Goal: Task Accomplishment & Management: Manage account settings

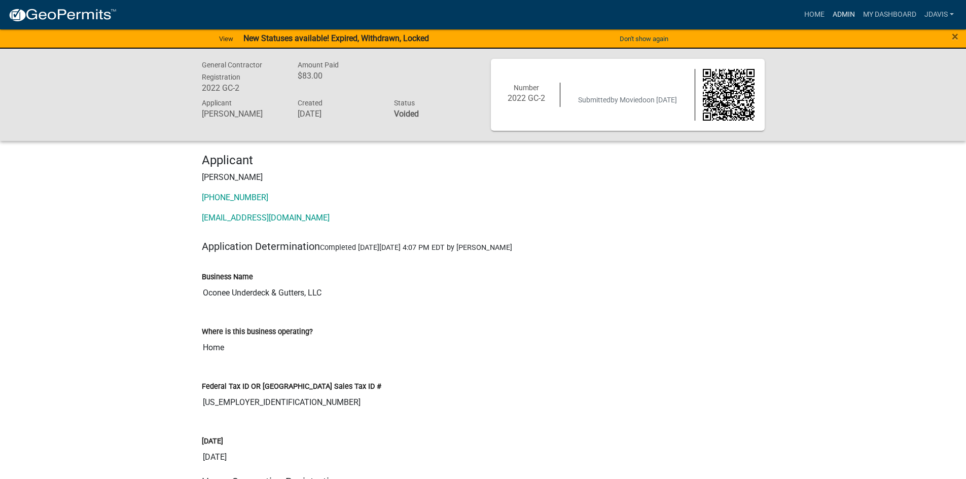
click at [842, 10] on link "Admin" at bounding box center [844, 14] width 30 height 19
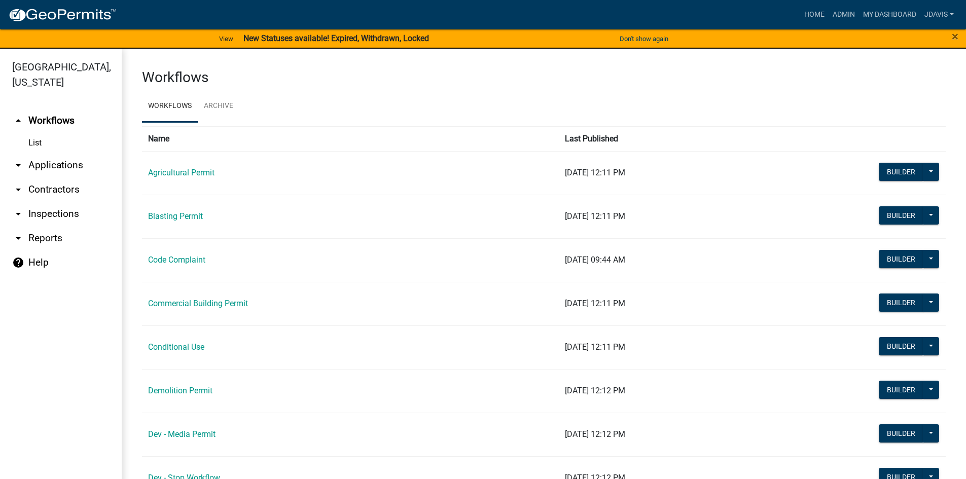
click at [50, 169] on link "arrow_drop_down Applications" at bounding box center [61, 165] width 122 height 24
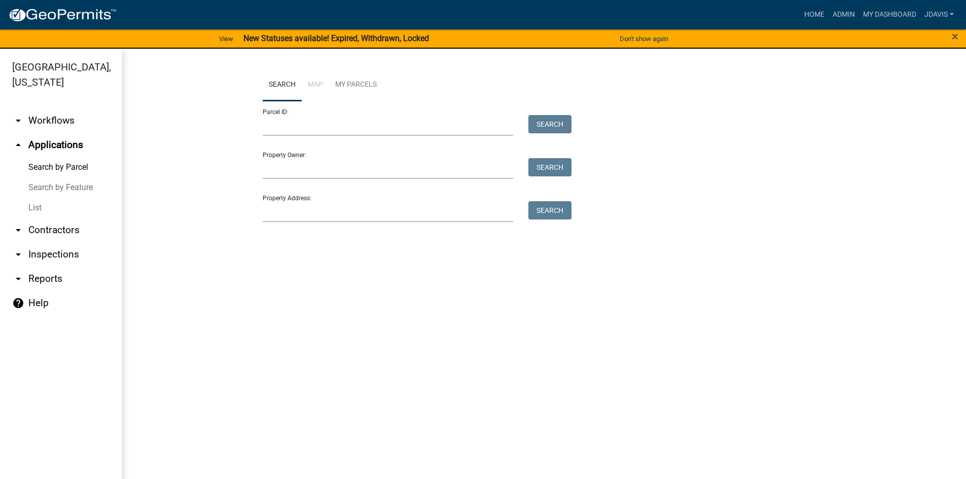
click at [34, 208] on link "List" at bounding box center [61, 208] width 122 height 20
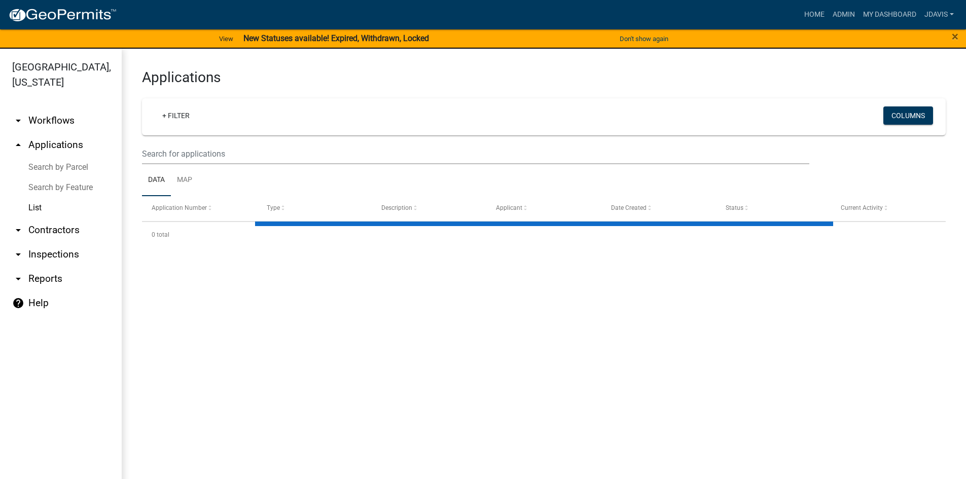
select select "2: 50"
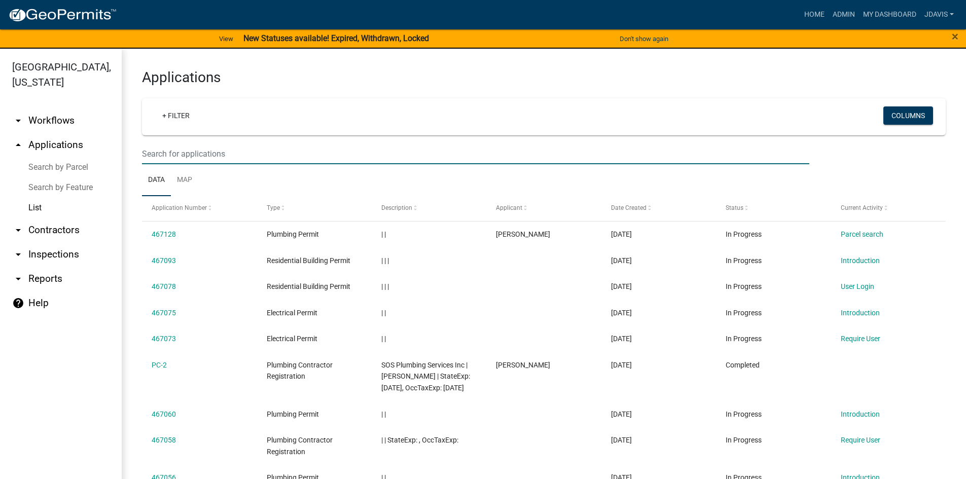
click at [178, 151] on input "text" at bounding box center [476, 154] width 668 height 21
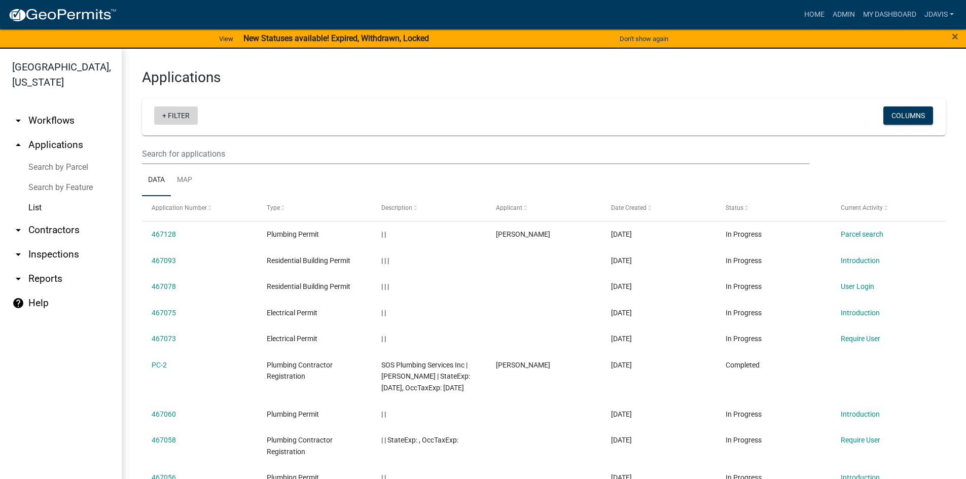
click at [164, 118] on link "+ Filter" at bounding box center [176, 116] width 44 height 18
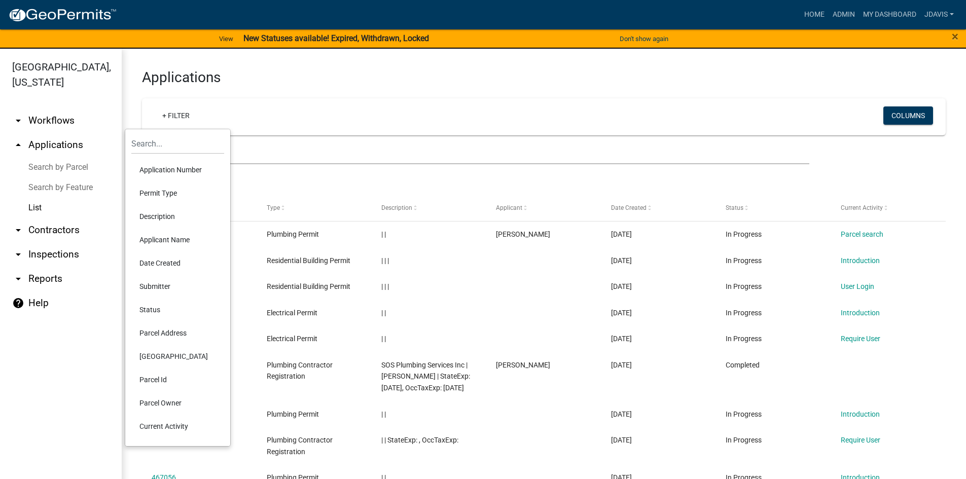
click at [162, 424] on li "Current Activity" at bounding box center [177, 426] width 93 height 23
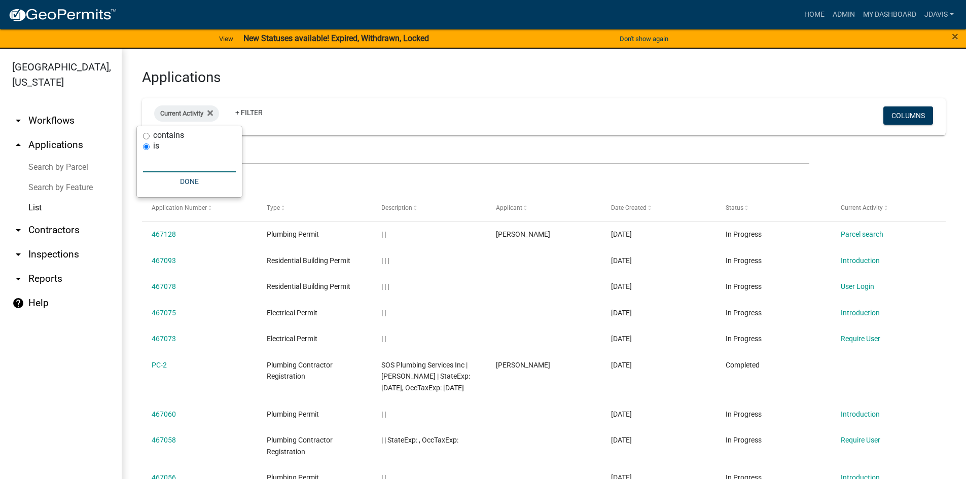
click at [164, 160] on input "text" at bounding box center [189, 162] width 93 height 21
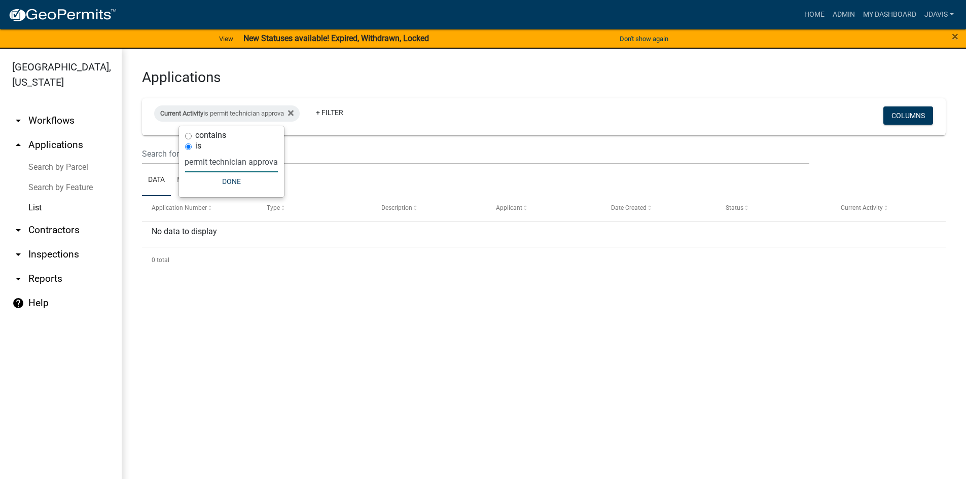
scroll to position [0, 7]
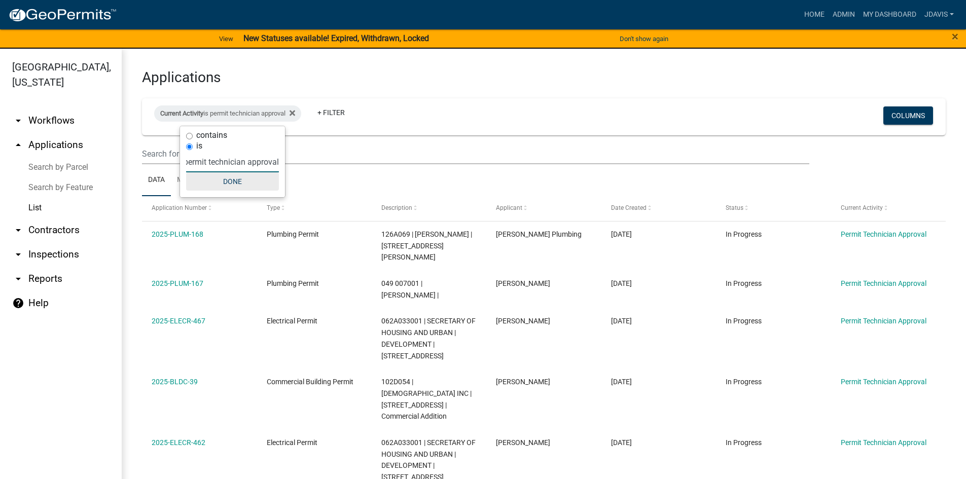
type input "permit technician approval"
click at [233, 181] on button "Done" at bounding box center [232, 181] width 93 height 18
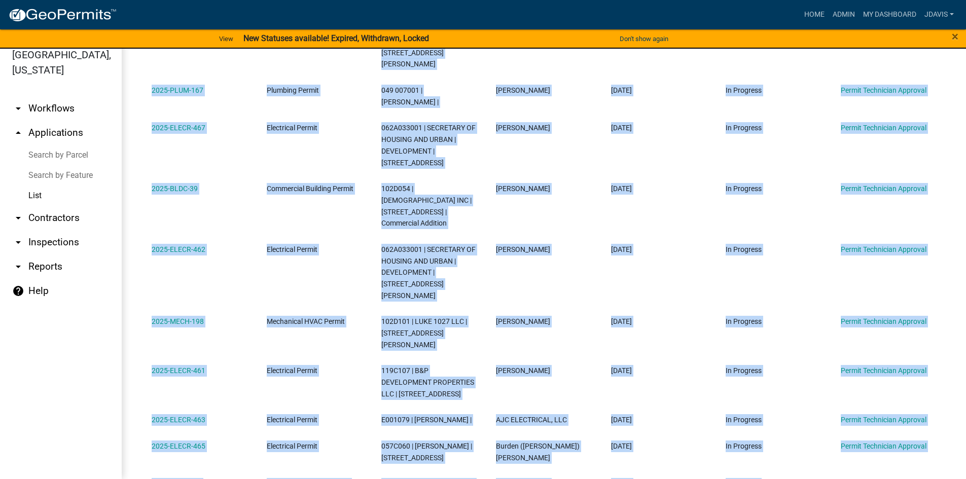
scroll to position [249, 0]
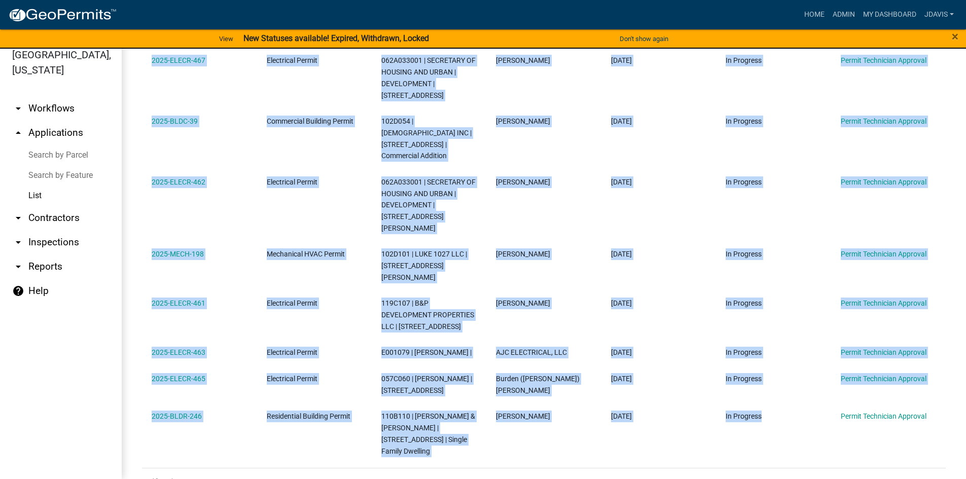
drag, startPoint x: 146, startPoint y: 189, endPoint x: 839, endPoint y: 503, distance: 761.8
click at [839, 467] on html "Internet Explorer does NOT work with GeoPermits. Get a new browser for more sec…" at bounding box center [483, 227] width 966 height 479
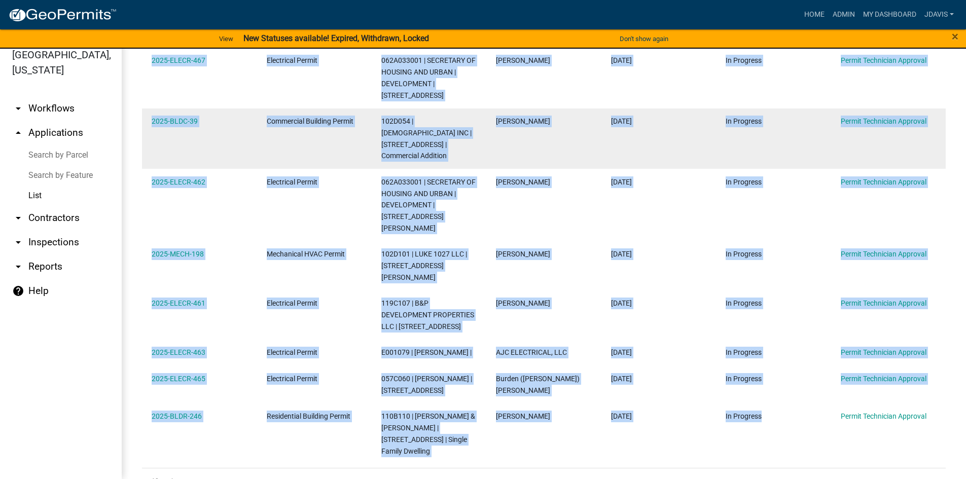
copy div "2025-PLUM-168 Plumbing Permit 126A069 | Lucas Harris | 10 Harvey Wood Drive Har…"
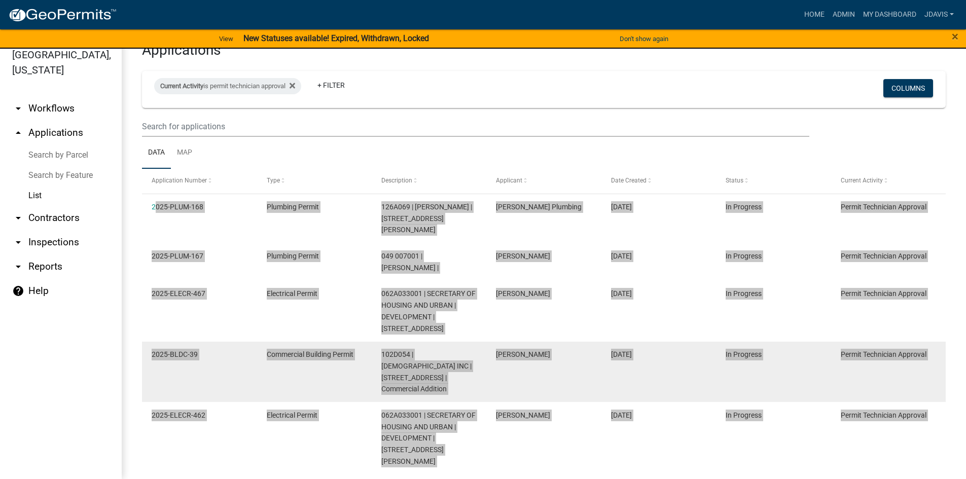
scroll to position [0, 0]
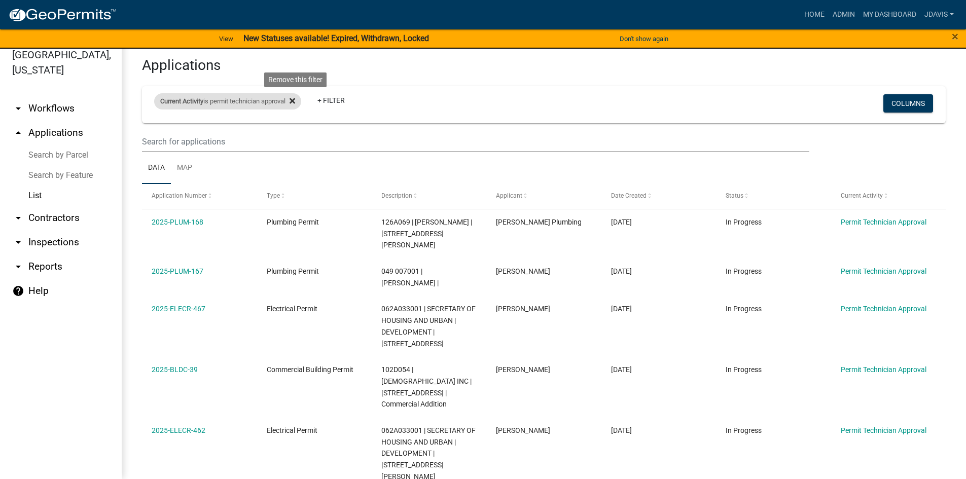
click at [295, 100] on icon at bounding box center [293, 101] width 6 height 6
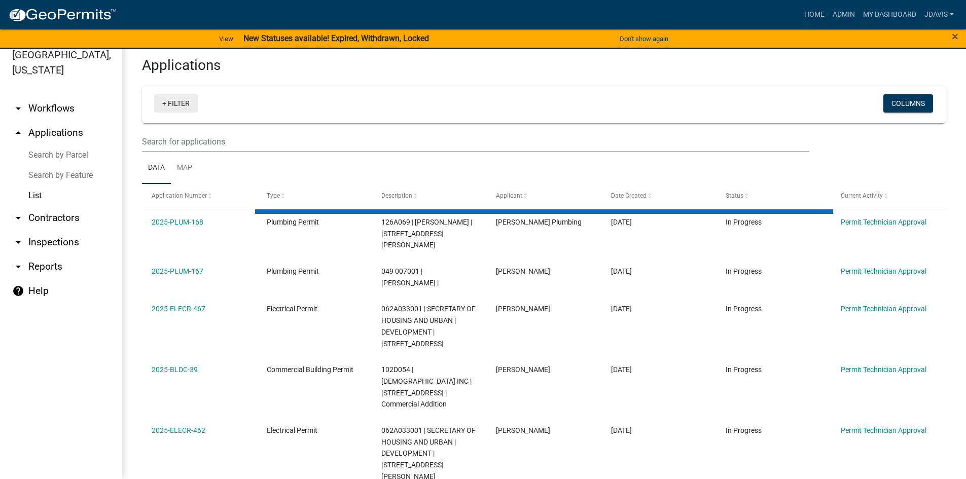
click at [162, 103] on link "+ Filter" at bounding box center [176, 103] width 44 height 18
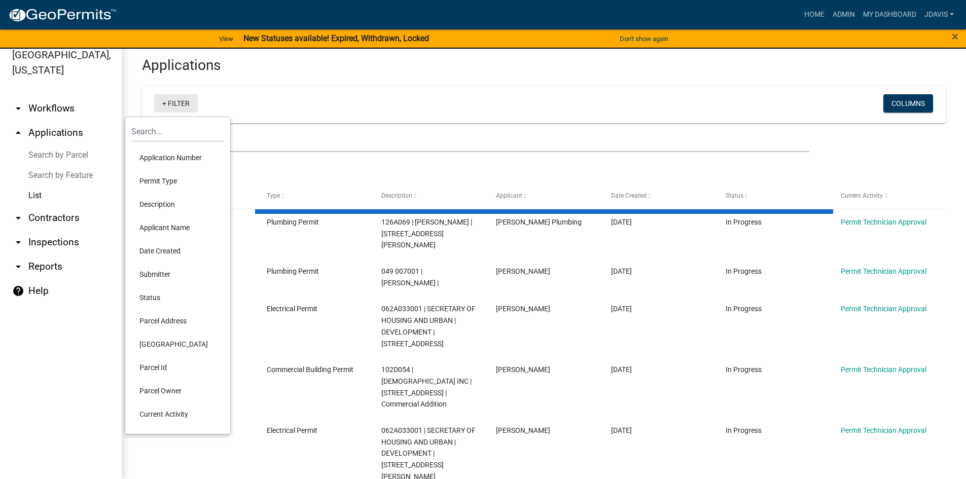
select select "2: 50"
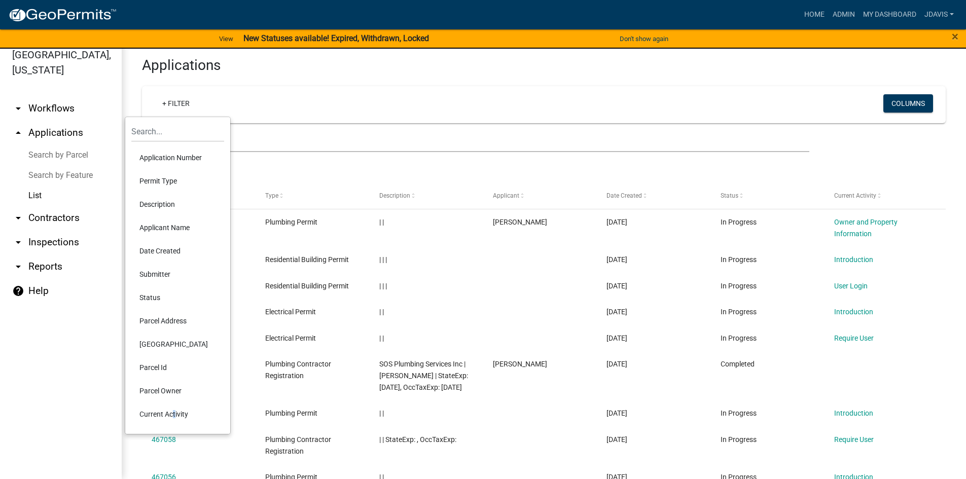
click at [171, 414] on li "Current Activity" at bounding box center [177, 414] width 93 height 23
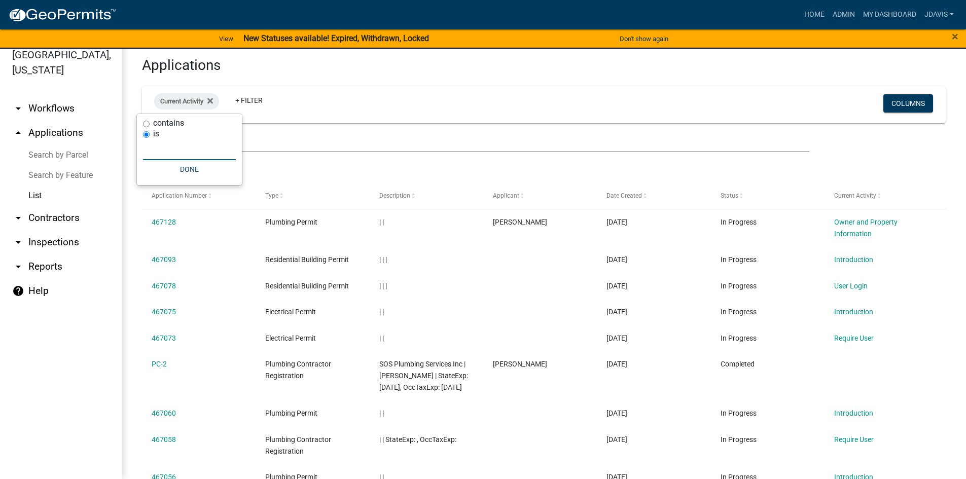
click at [164, 151] on input "text" at bounding box center [189, 149] width 93 height 21
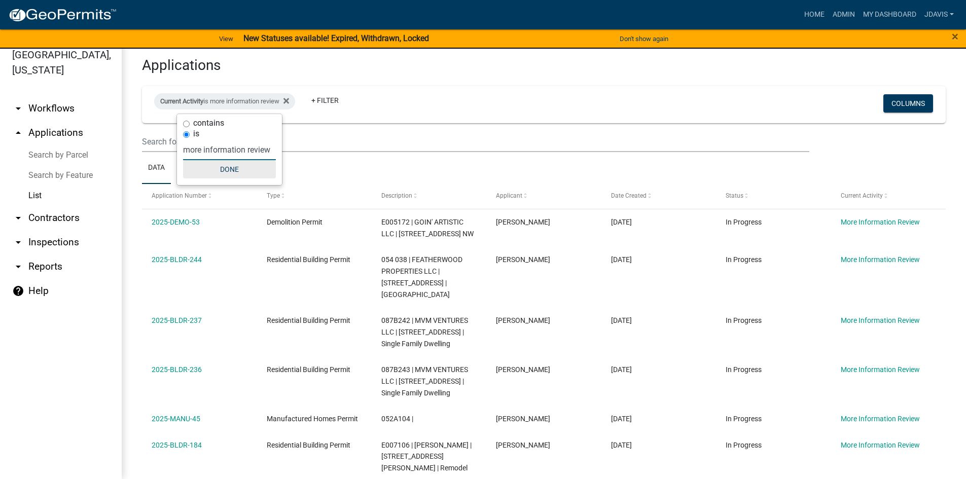
type input "more information review"
click at [229, 167] on button "Done" at bounding box center [229, 169] width 93 height 18
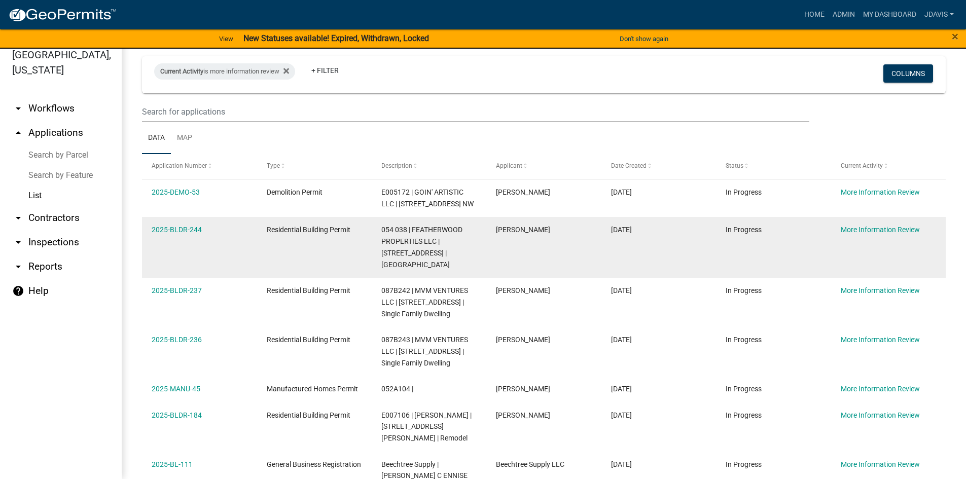
scroll to position [78, 0]
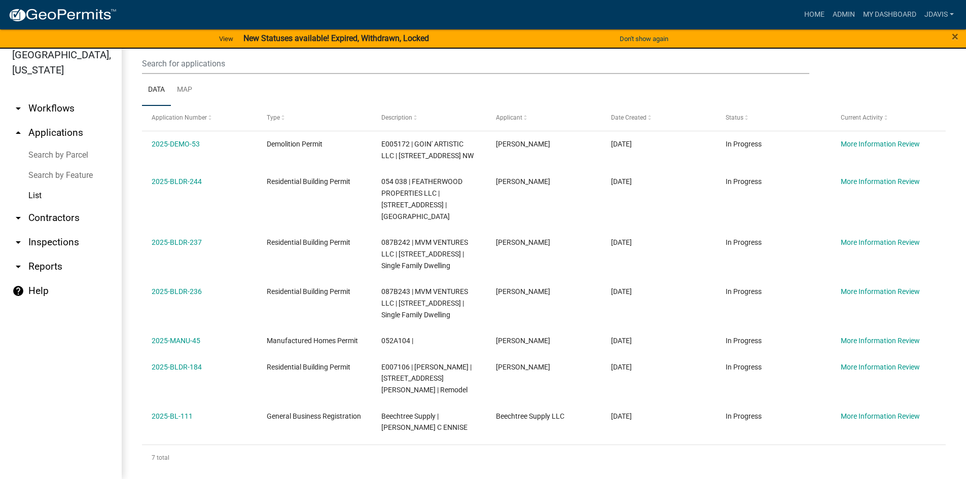
drag, startPoint x: 145, startPoint y: 144, endPoint x: 746, endPoint y: 480, distance: 689.4
click at [746, 467] on html "Internet Explorer does NOT work with GeoPermits. Get a new browser for more sec…" at bounding box center [483, 227] width 966 height 479
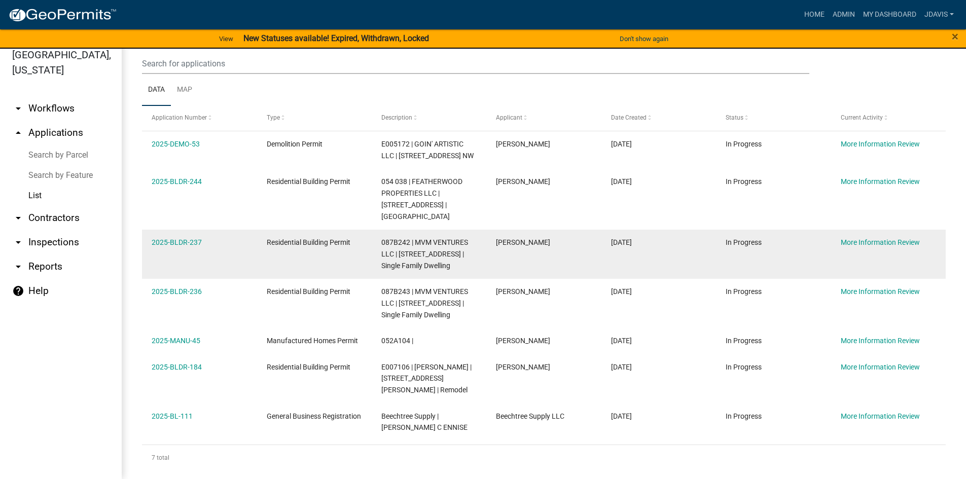
copy div "2025-DEMO-53 Demolition Permit E005172 | GOIN' ARTISTIC LLC | 680 Bethel Rd. NW…"
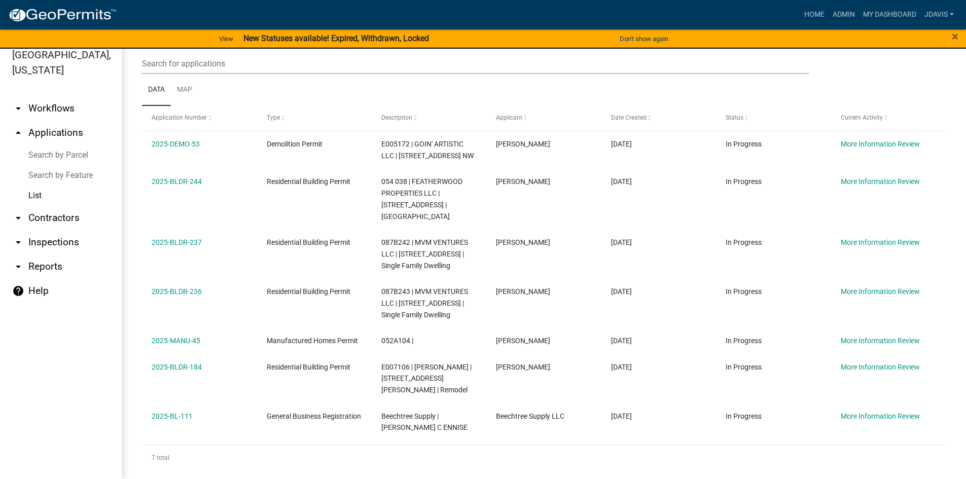
drag, startPoint x: 88, startPoint y: 297, endPoint x: 110, endPoint y: 304, distance: 22.9
click at [88, 297] on link "help Help" at bounding box center [61, 291] width 122 height 24
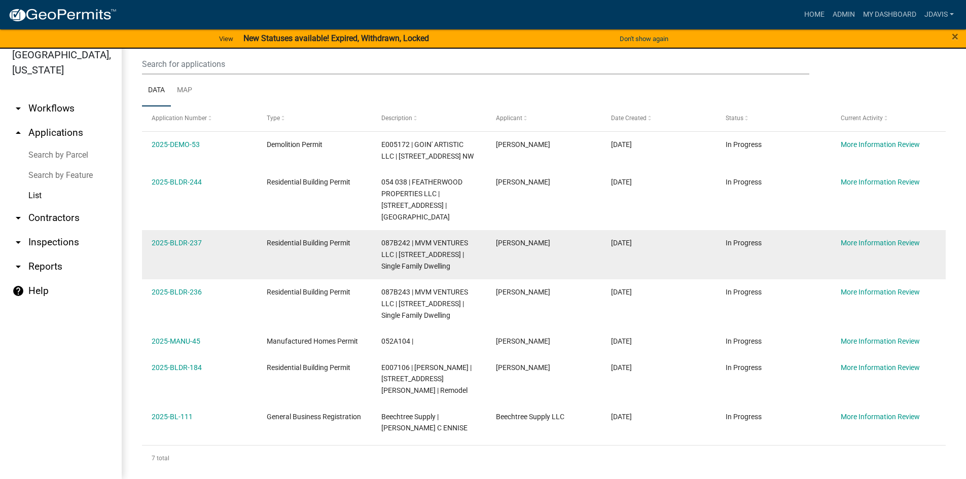
scroll to position [78, 0]
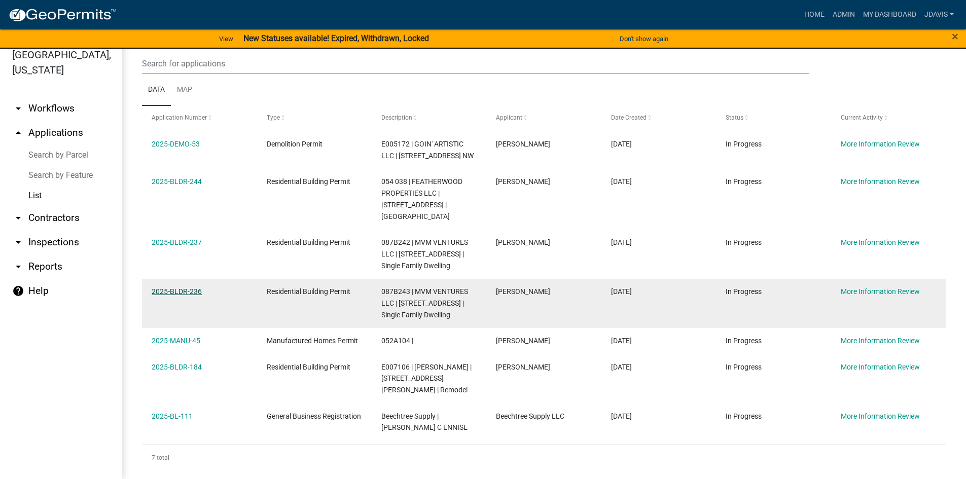
click at [181, 288] on link "2025-BLDR-236" at bounding box center [177, 292] width 50 height 8
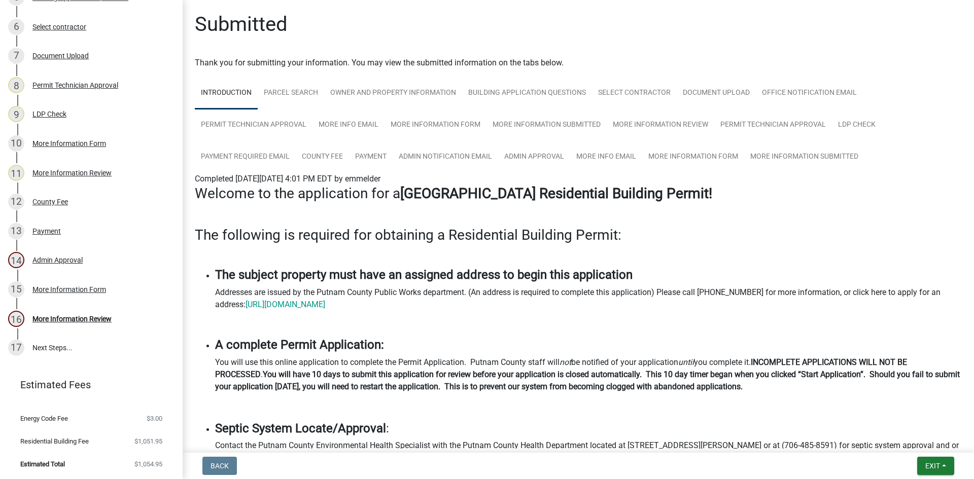
scroll to position [306, 0]
click at [544, 158] on link "Admin Approval" at bounding box center [534, 157] width 72 height 32
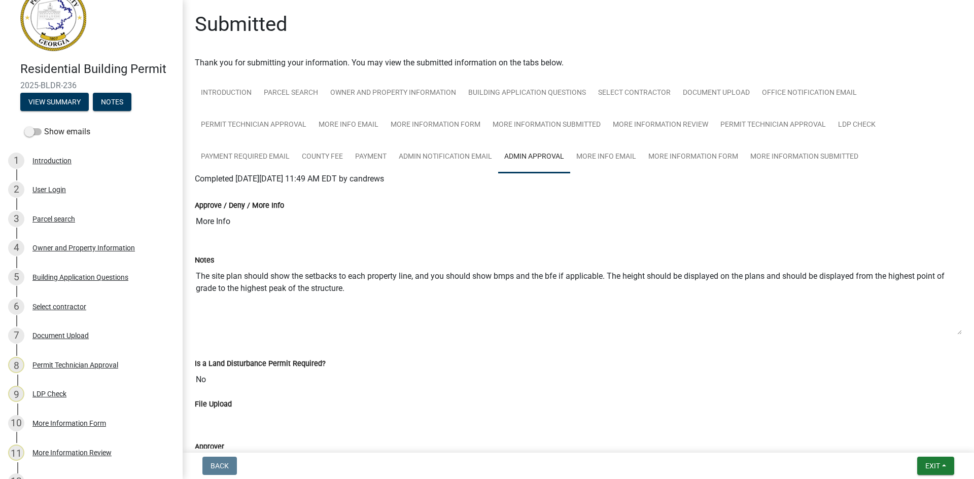
scroll to position [0, 0]
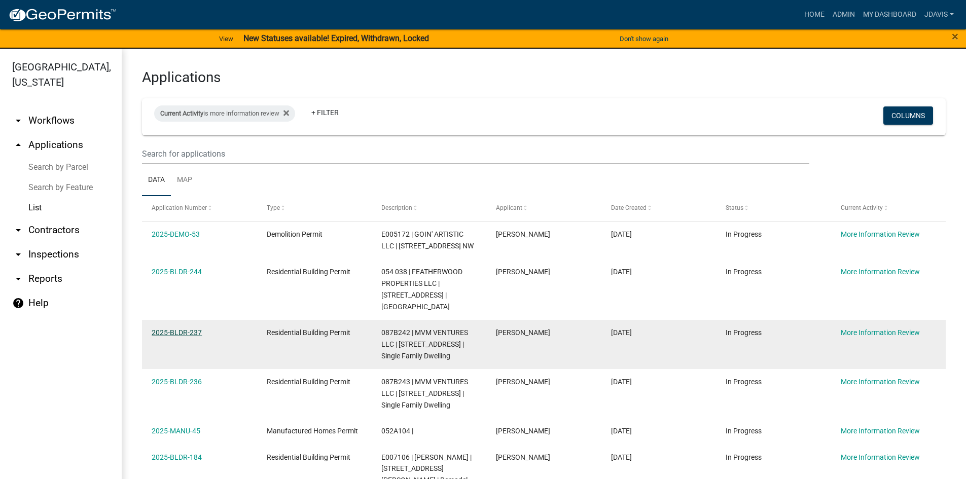
click at [190, 329] on link "2025-BLDR-237" at bounding box center [177, 333] width 50 height 8
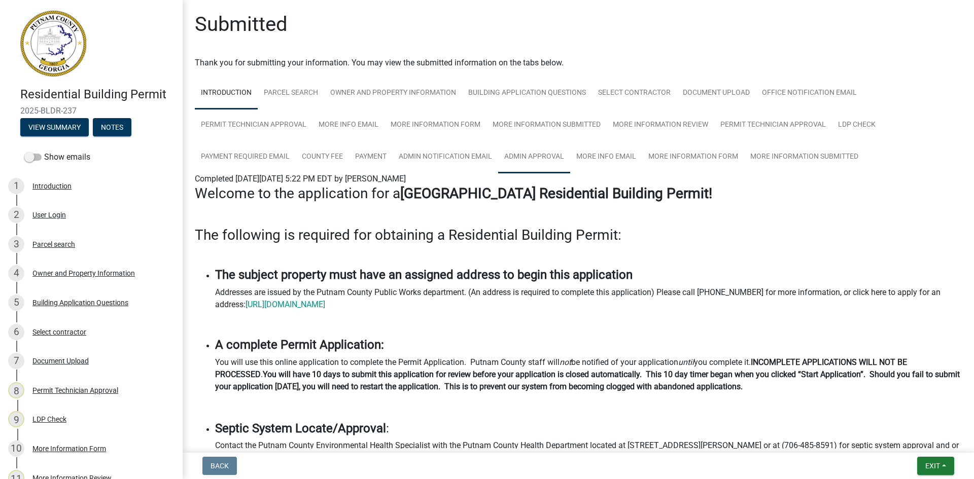
click at [554, 162] on link "Admin Approval" at bounding box center [534, 157] width 72 height 32
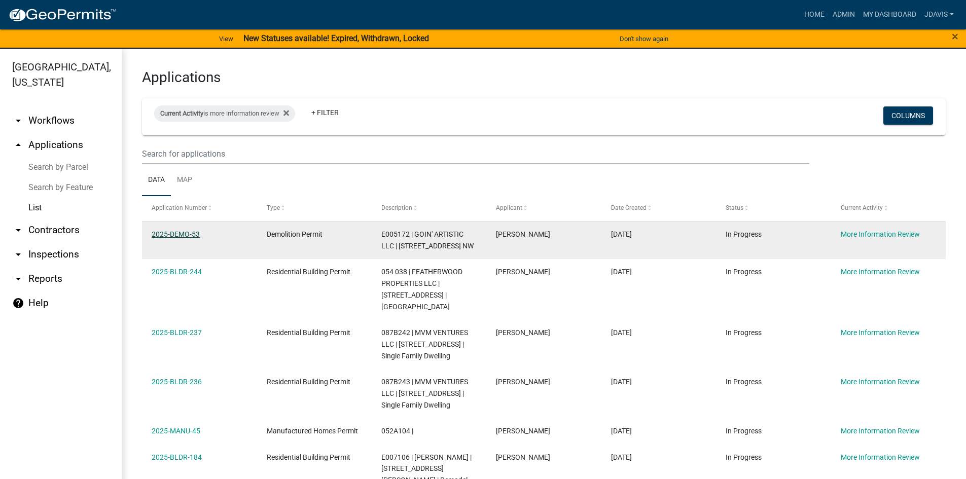
click at [178, 232] on link "2025-DEMO-53" at bounding box center [176, 234] width 48 height 8
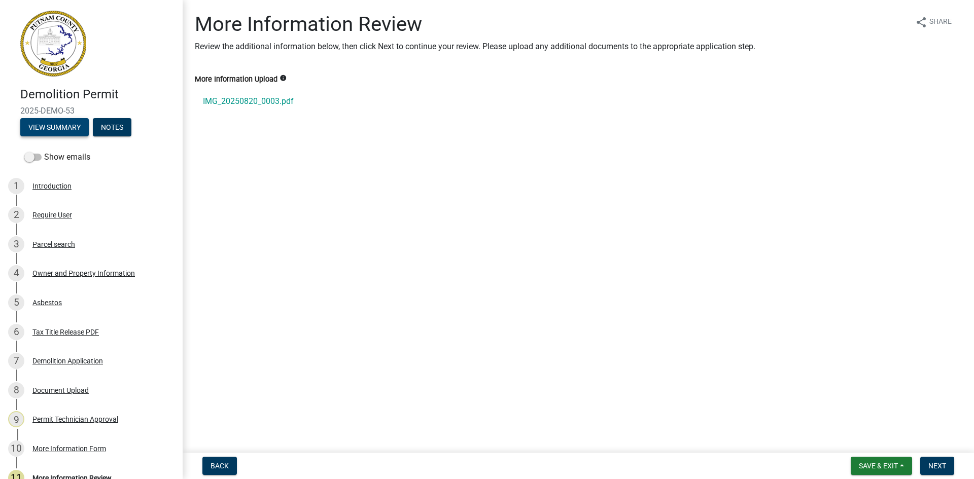
click at [57, 126] on button "View Summary" at bounding box center [54, 127] width 68 height 18
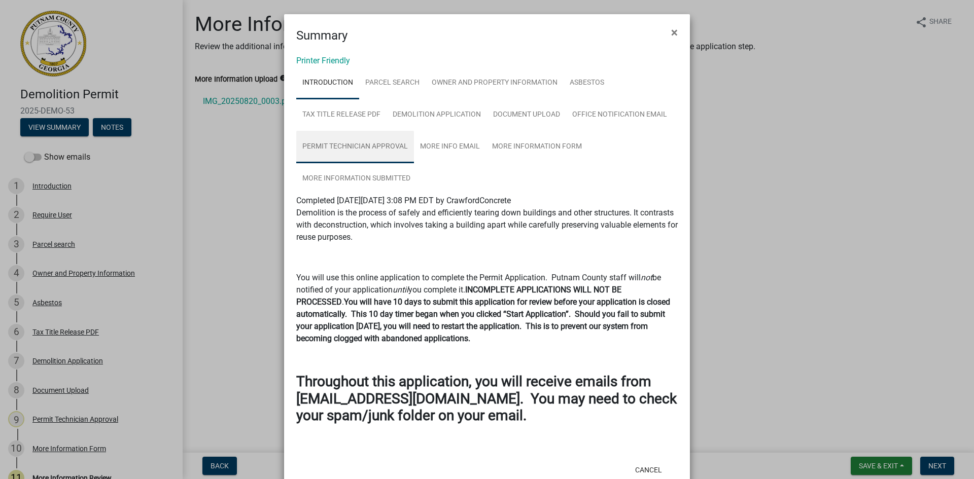
click at [369, 146] on link "Permit Technician Approval" at bounding box center [355, 147] width 118 height 32
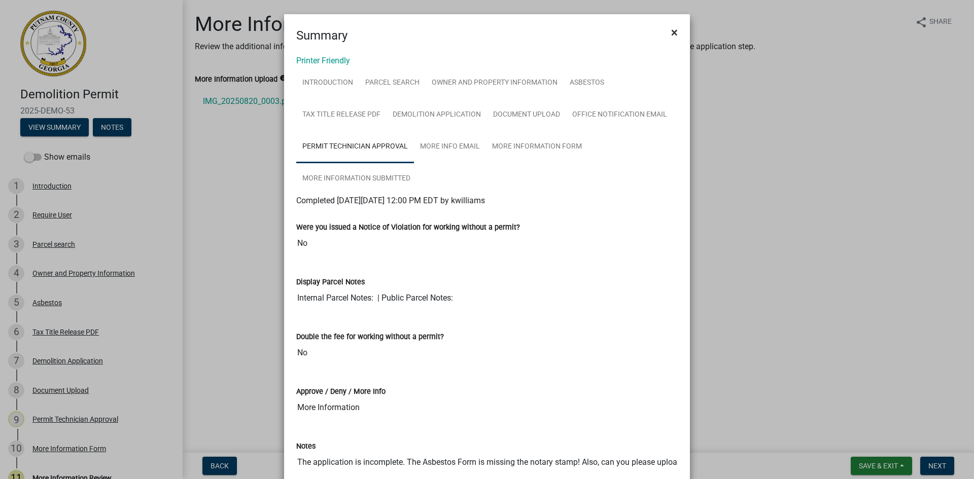
click at [671, 32] on span "×" at bounding box center [674, 32] width 7 height 14
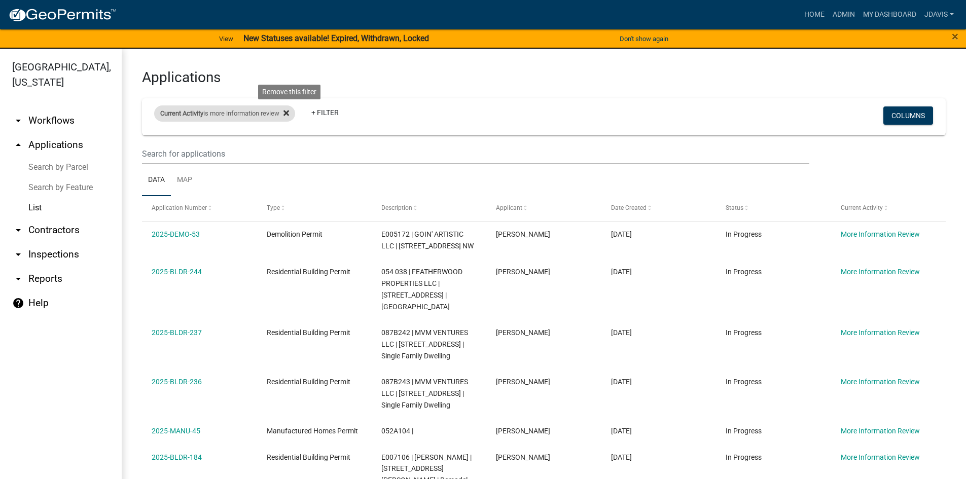
click at [289, 113] on icon at bounding box center [287, 113] width 6 height 8
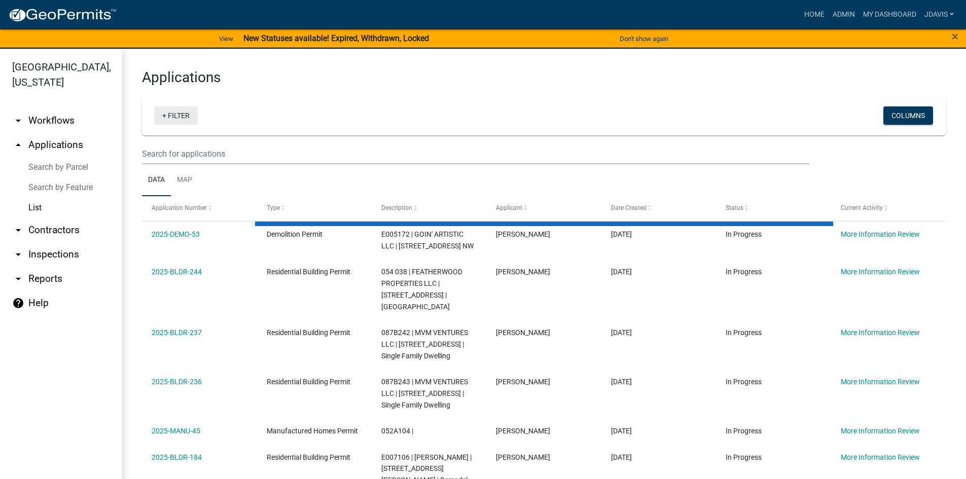
click at [164, 117] on link "+ Filter" at bounding box center [176, 116] width 44 height 18
select select "2: 50"
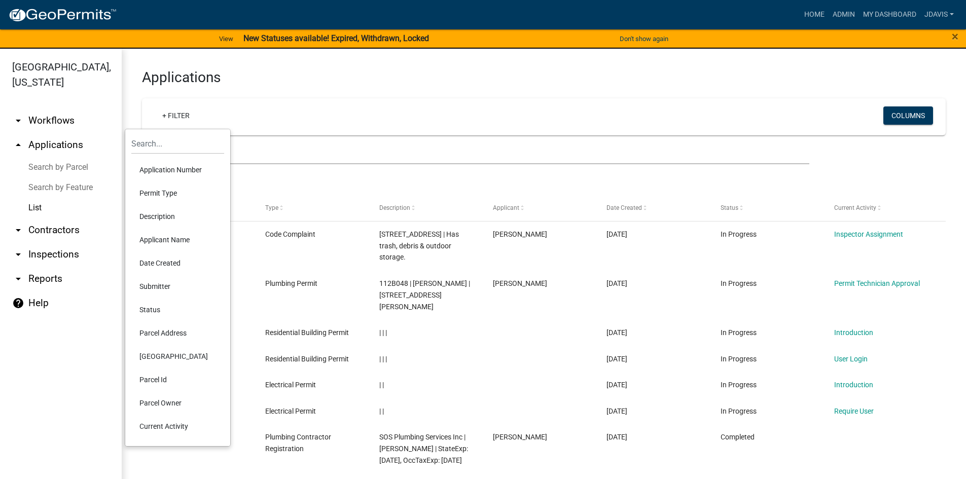
click at [171, 427] on li "Current Activity" at bounding box center [177, 426] width 93 height 23
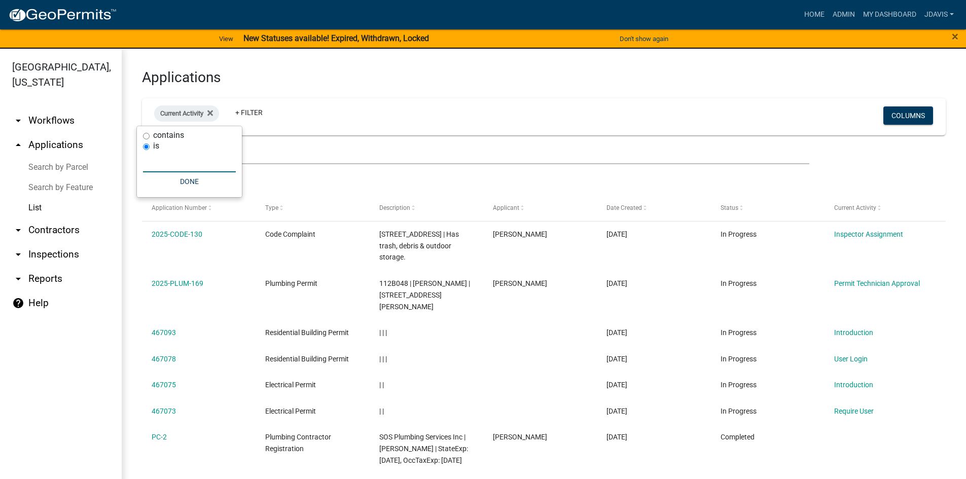
click at [157, 162] on input "text" at bounding box center [189, 162] width 93 height 21
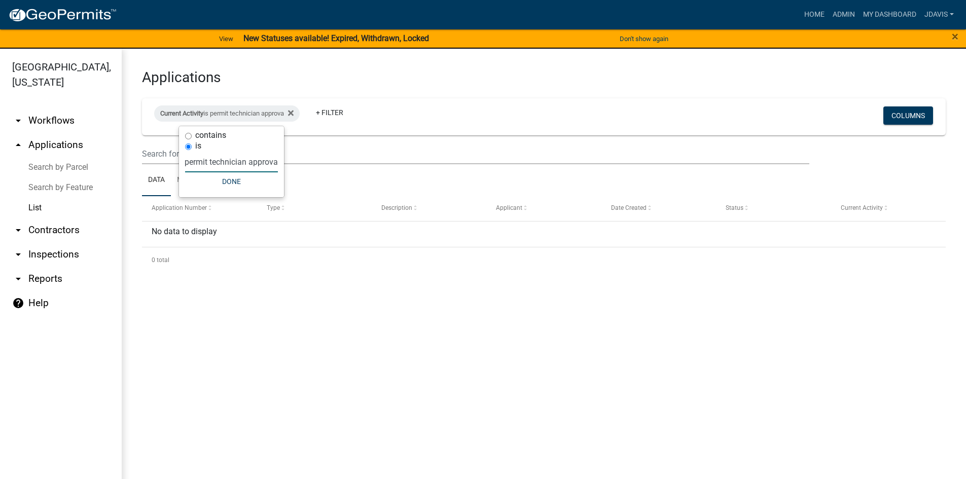
type input "permit technician approval"
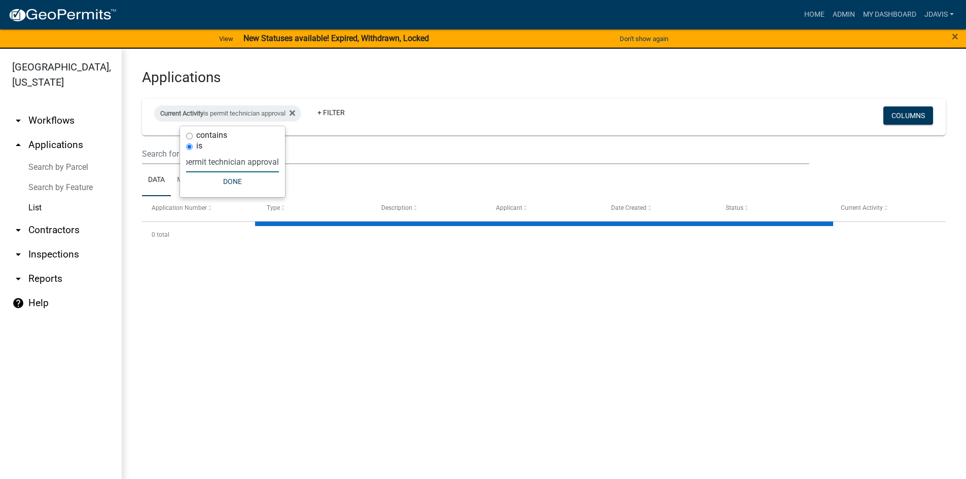
select select "2: 50"
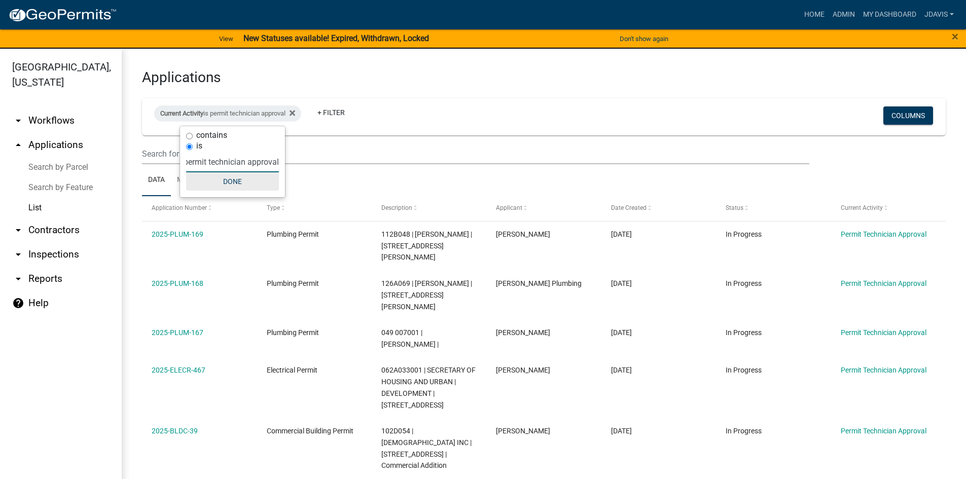
type input "permit technician approval"
click at [249, 180] on button "Done" at bounding box center [232, 181] width 93 height 18
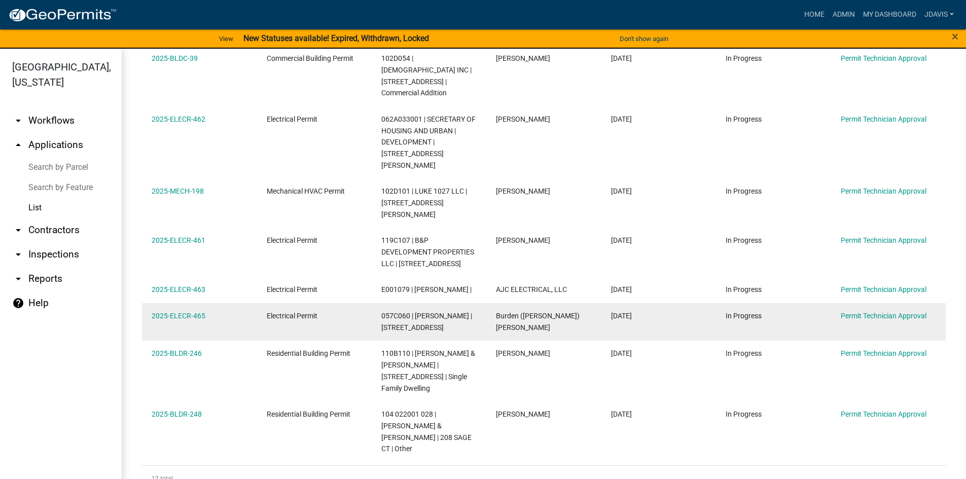
scroll to position [390, 0]
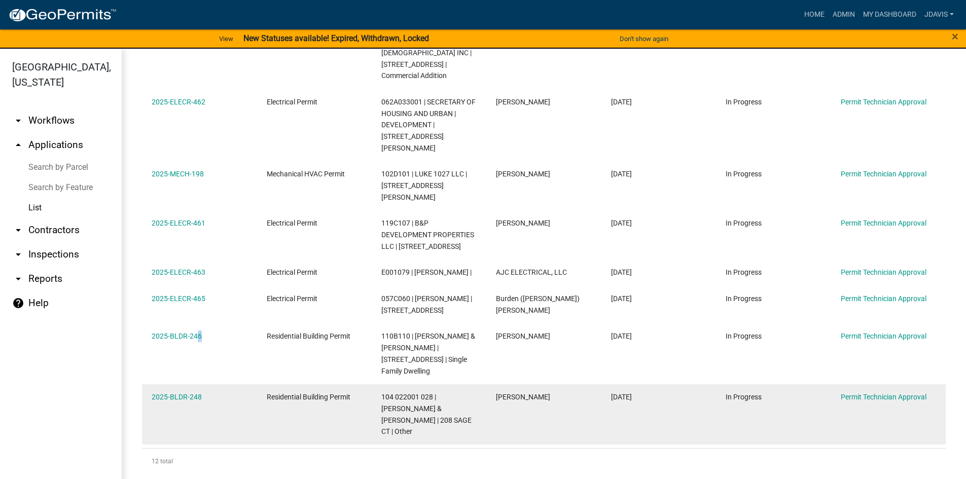
drag, startPoint x: 195, startPoint y: 321, endPoint x: 196, endPoint y: 352, distance: 31.5
click at [196, 352] on datatable-scroller "2025-PLUM-169 Plumbing Permit 112B048 | Isidro Gallegos | 887 Worley Crossroads…" at bounding box center [543, 139] width 803 height 614
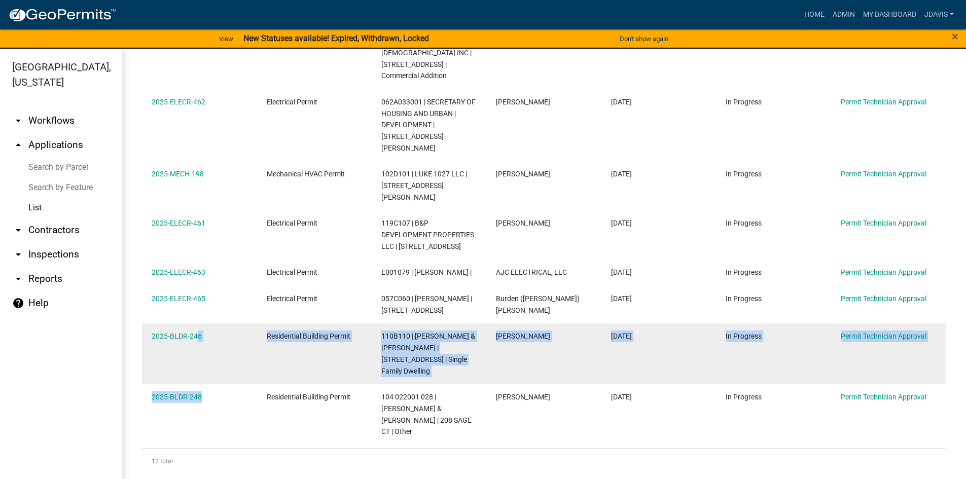
click at [209, 339] on datatable-body-cell "2025-BLDR-246" at bounding box center [199, 354] width 115 height 61
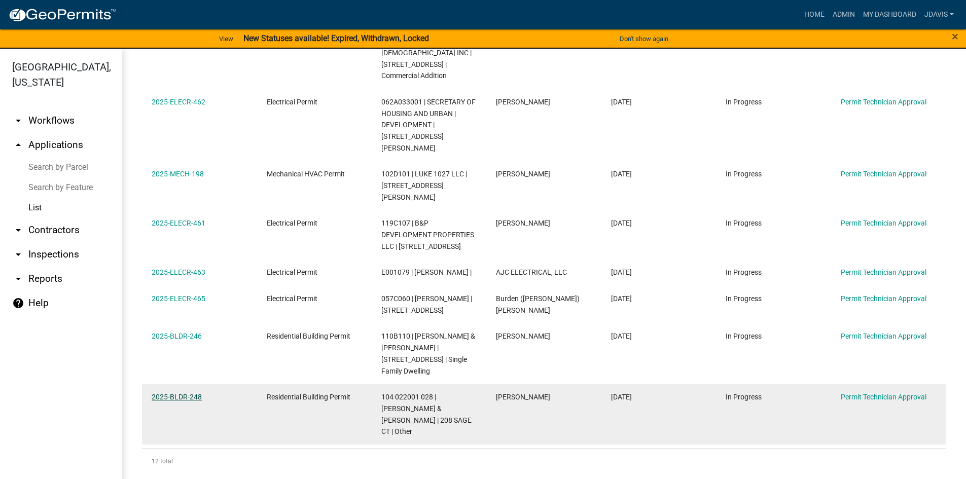
click at [184, 393] on link "2025-BLDR-248" at bounding box center [177, 397] width 50 height 8
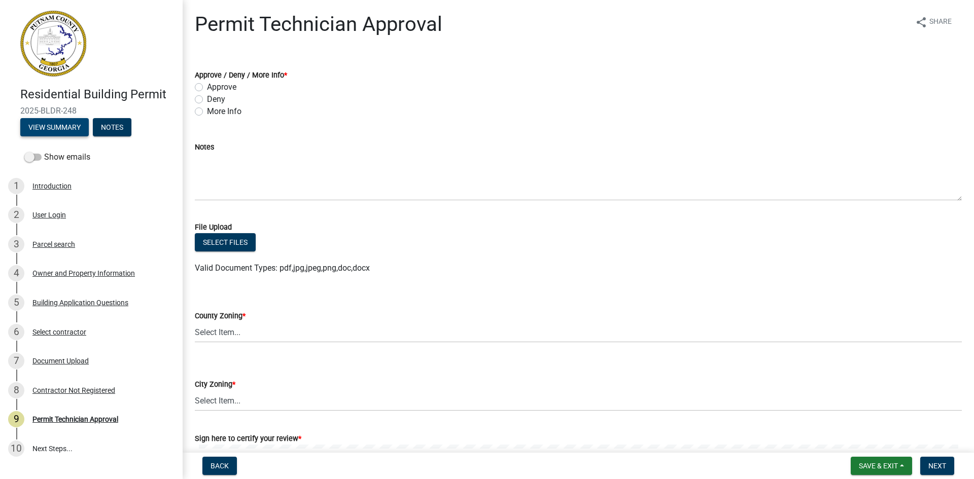
click at [69, 128] on button "View Summary" at bounding box center [54, 127] width 68 height 18
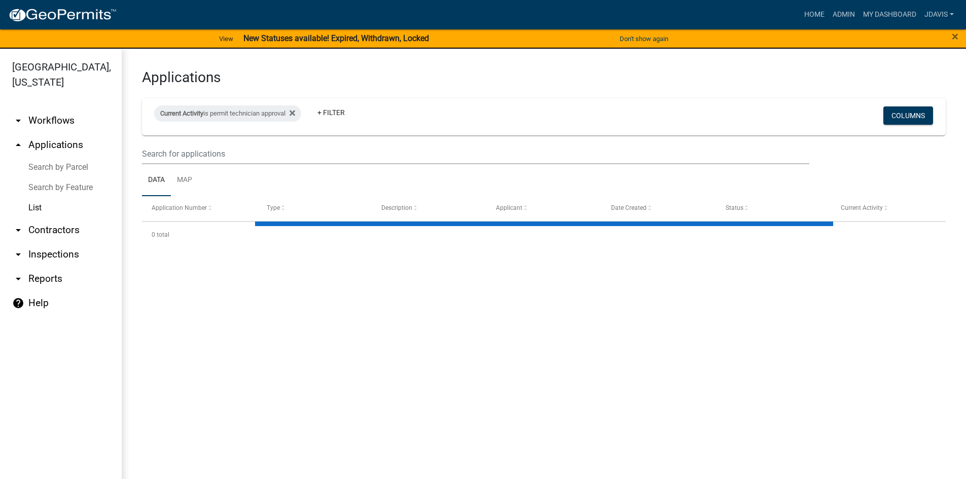
select select "2: 50"
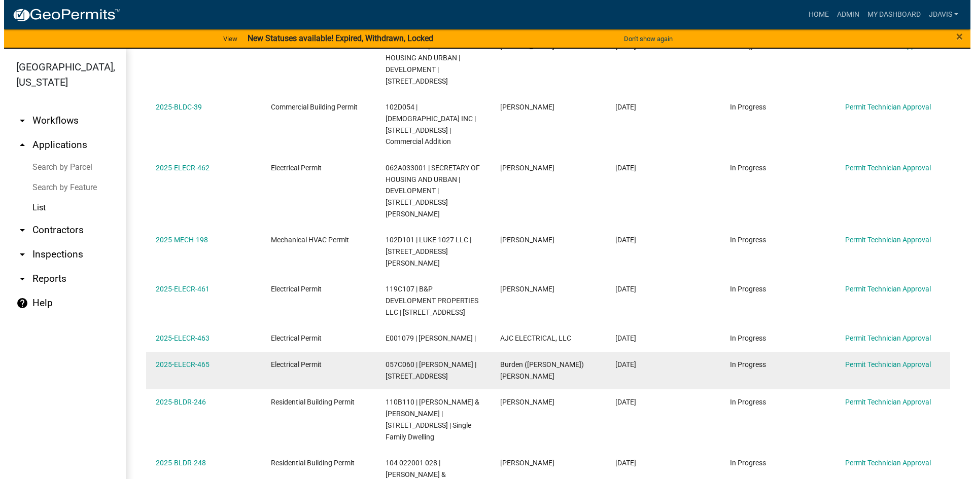
scroll to position [390, 0]
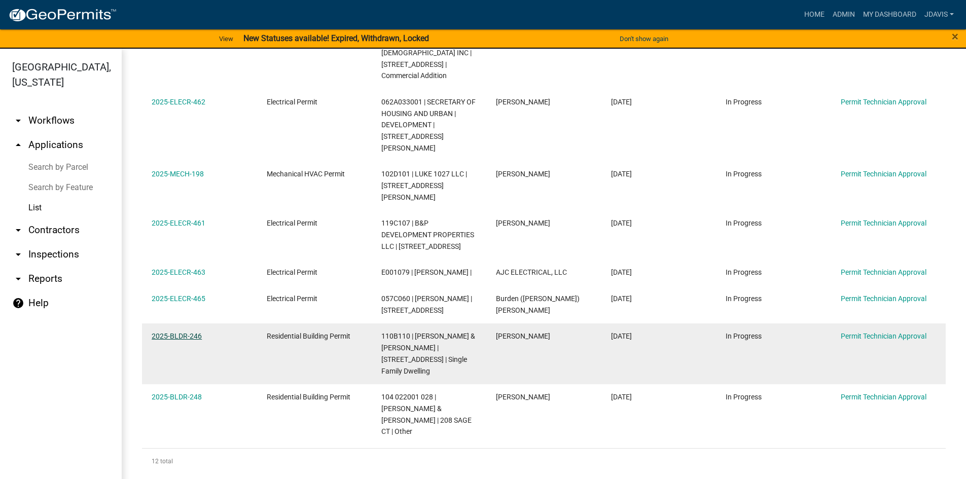
click at [188, 332] on link "2025-BLDR-246" at bounding box center [177, 336] width 50 height 8
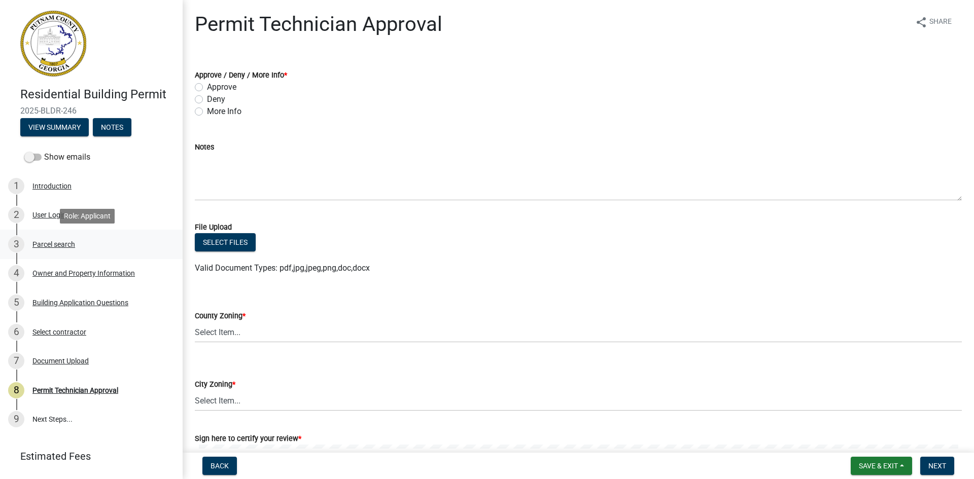
click at [58, 239] on div "3 Parcel search" at bounding box center [87, 244] width 158 height 16
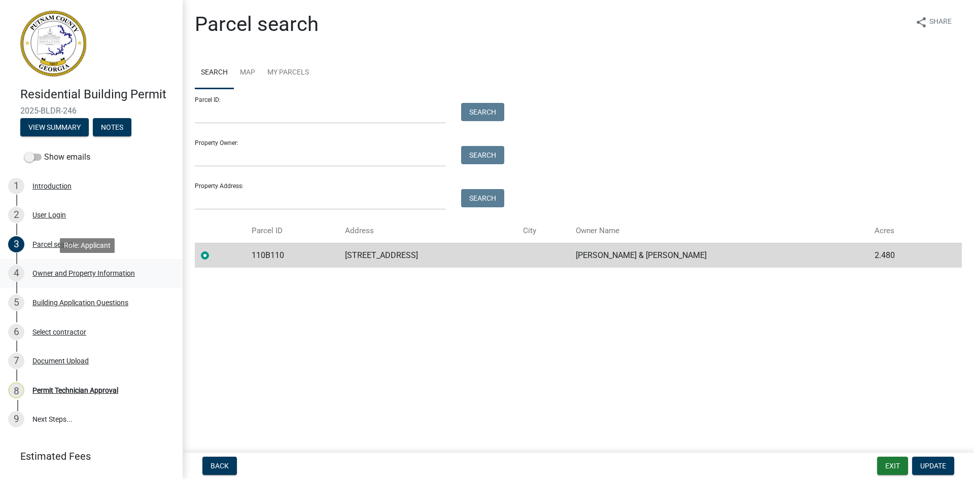
click at [80, 273] on div "Owner and Property Information" at bounding box center [83, 273] width 102 height 7
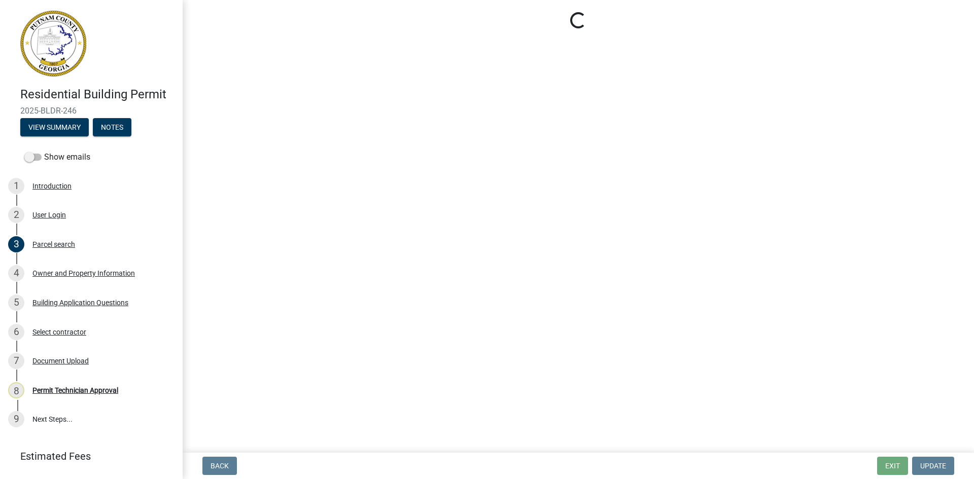
select select "ef7a1fc2-7a7a-426d-b1f0-c9b9b6ca7ff4"
select select "baca39b5-529a-4592-b8f9-0b9bae35b1c2"
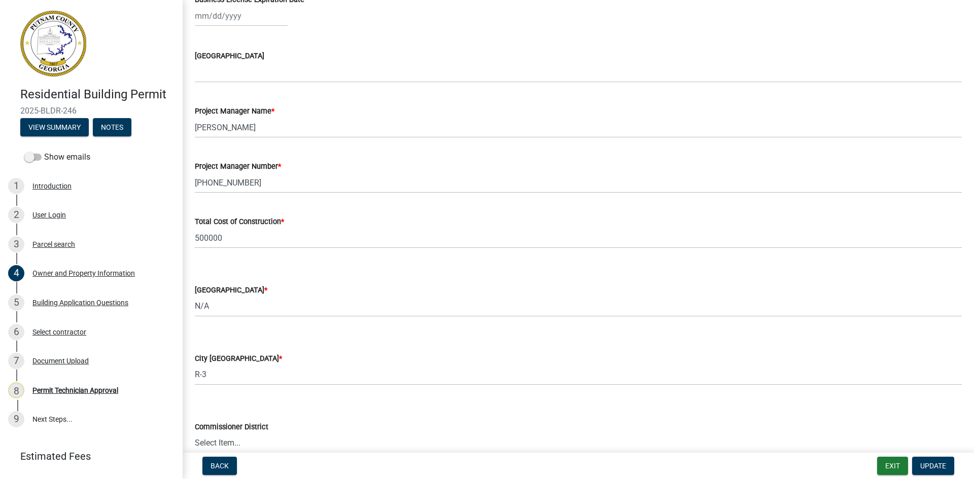
scroll to position [1572, 0]
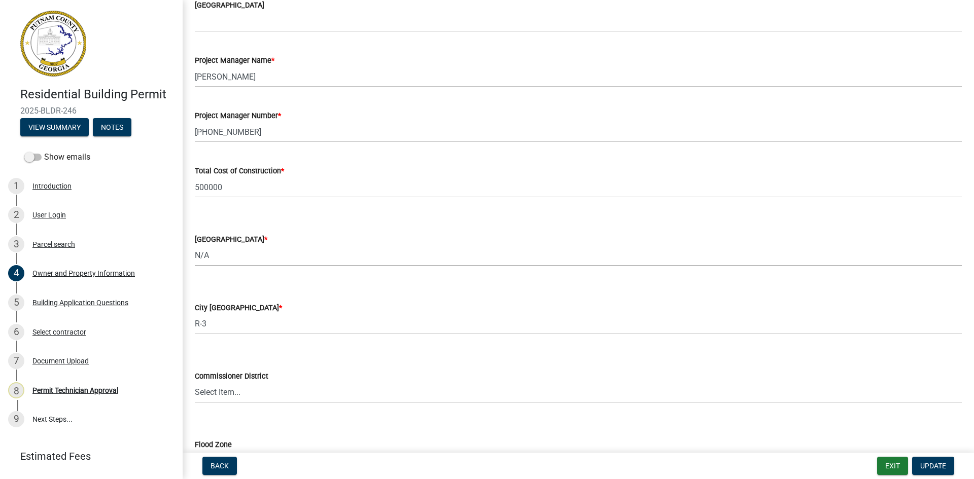
click at [241, 253] on select "Select Item... AG-1 R-1R R-1 R-2 MHP RM-1 RM-3 C-1 C-2 I-M PUD N/A" at bounding box center [578, 255] width 767 height 21
click at [195, 245] on select "Select Item... AG-1 R-1R R-1 R-2 MHP RM-1 RM-3 C-1 C-2 I-M PUD N/A" at bounding box center [578, 255] width 767 height 21
select select "78bfdc44-73ff-456e-a557-d4c99b9c08be"
click at [232, 328] on select "Select Item... A-1 A-2 R-1 R-2 R-3 R-4 MHP C-1 C-2 I-1 I-2 DB FH H-P N/A" at bounding box center [578, 324] width 767 height 21
click at [195, 314] on select "Select Item... A-1 A-2 R-1 R-2 R-3 R-4 MHP C-1 C-2 I-1 I-2 DB FH H-P N/A" at bounding box center [578, 324] width 767 height 21
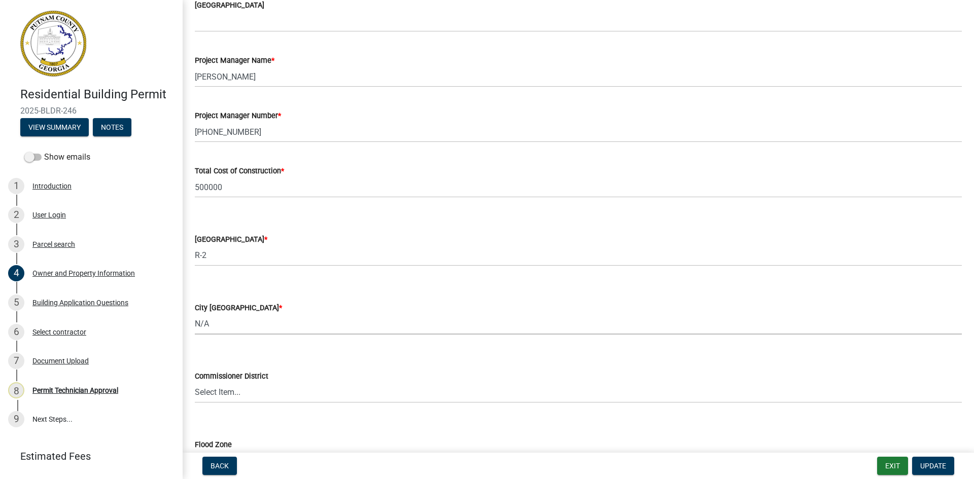
select select "83394b22-4a11-496c-8e5c-75ade2e72faf"
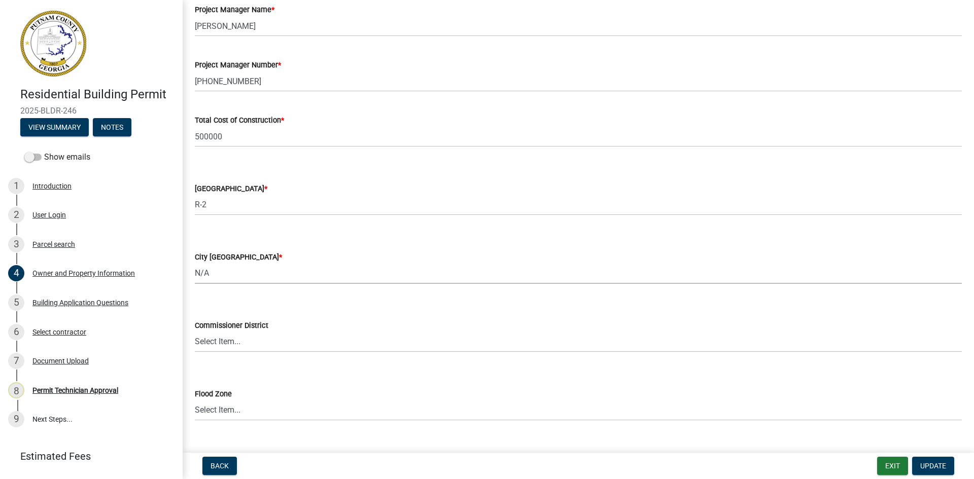
scroll to position [1644, 0]
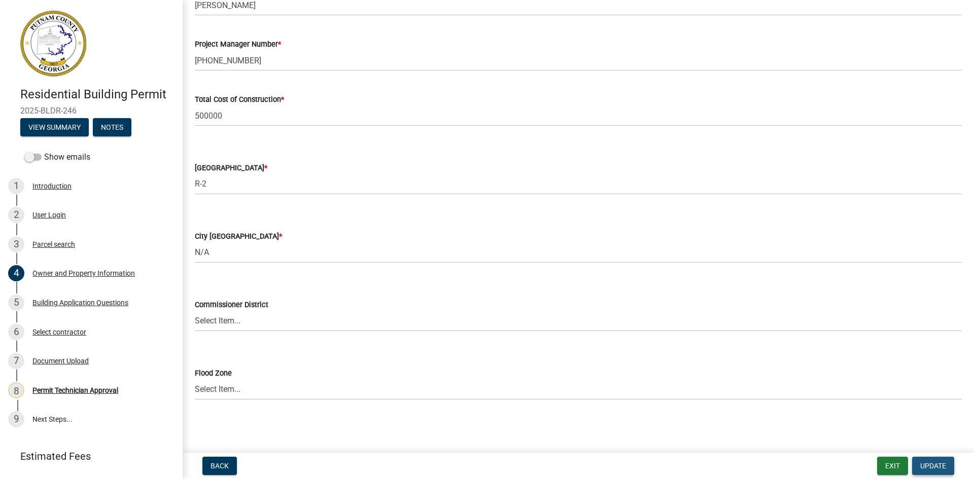
click at [939, 466] on span "Update" at bounding box center [933, 466] width 26 height 8
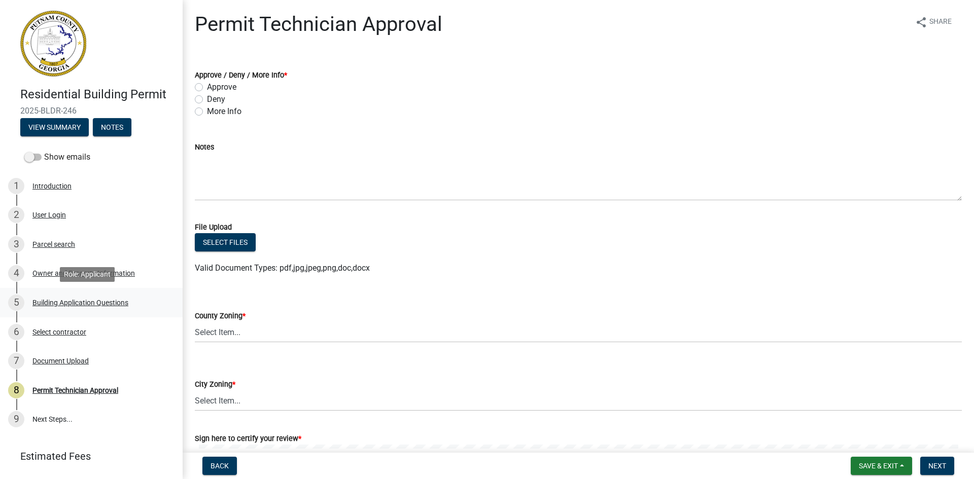
click at [92, 305] on div "Building Application Questions" at bounding box center [80, 302] width 96 height 7
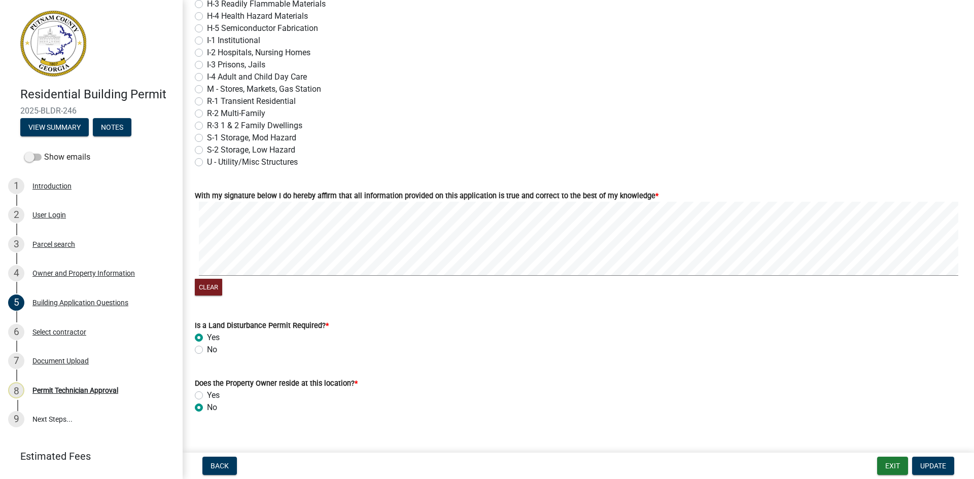
scroll to position [4253, 0]
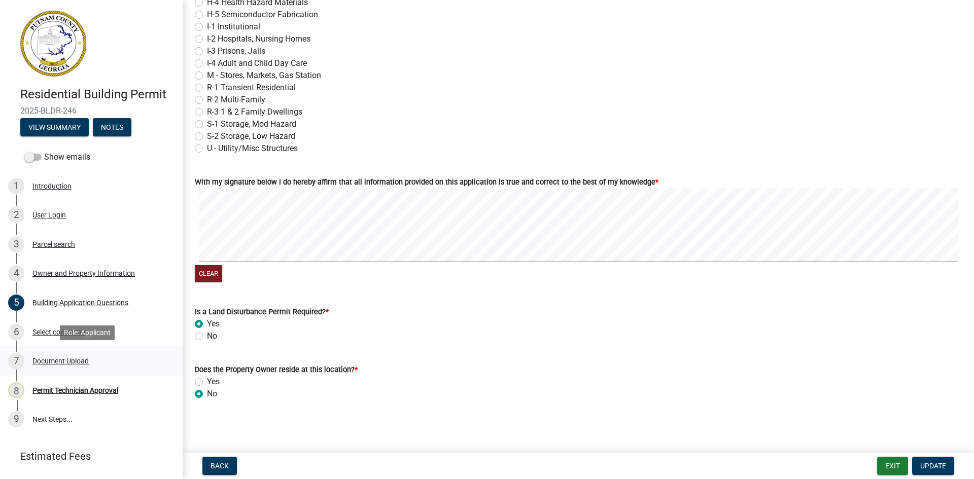
click at [66, 359] on div "Document Upload" at bounding box center [60, 361] width 56 height 7
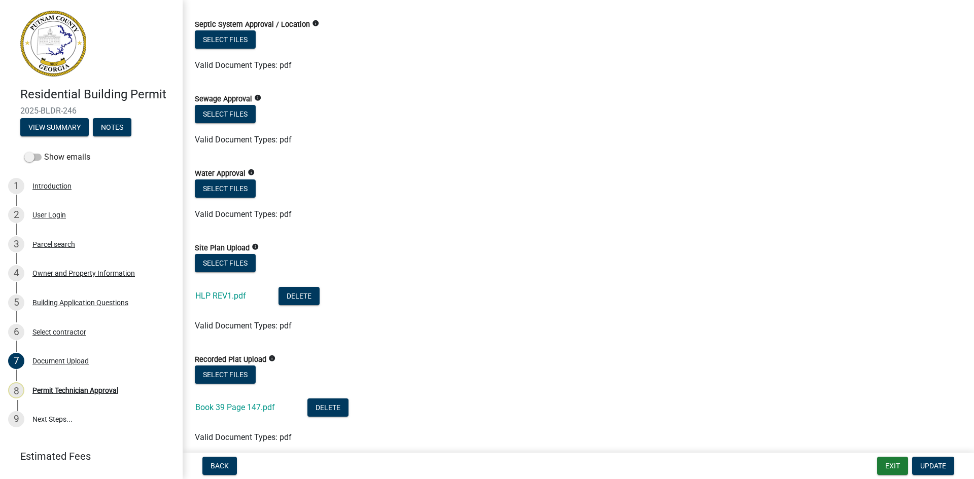
scroll to position [101, 0]
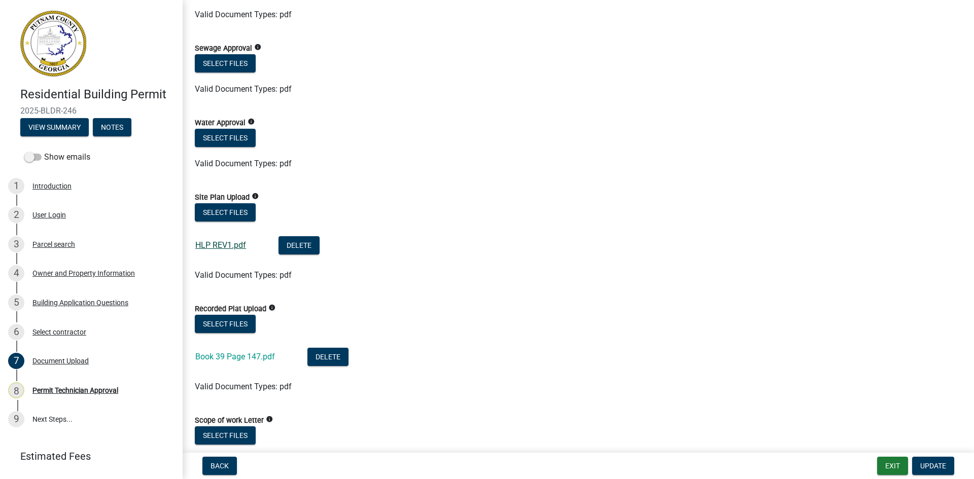
click at [229, 241] on link "HLP REV1.pdf" at bounding box center [220, 245] width 51 height 10
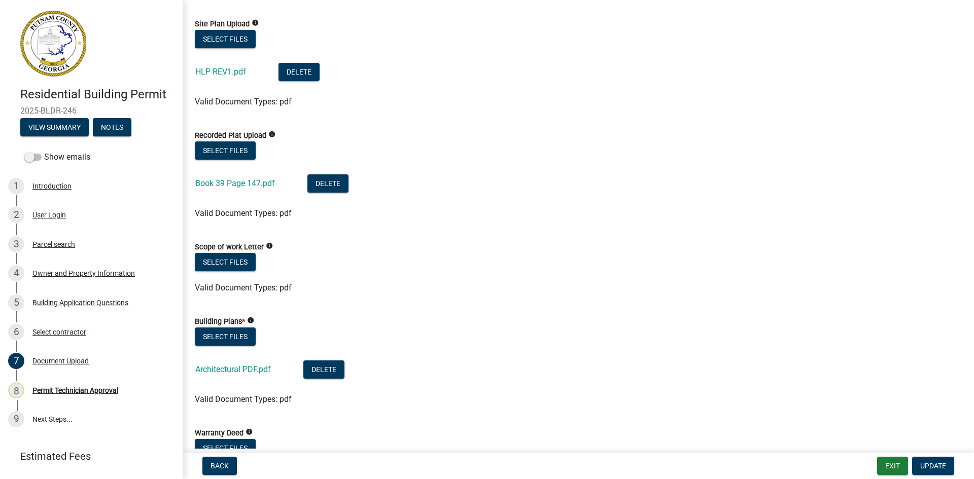
scroll to position [304, 0]
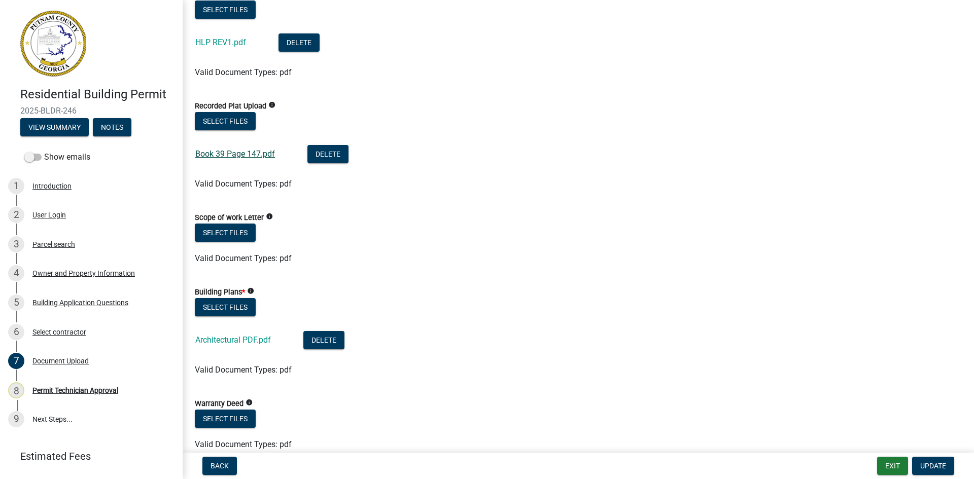
click at [250, 157] on link "Book 39 Page 147.pdf" at bounding box center [235, 154] width 80 height 10
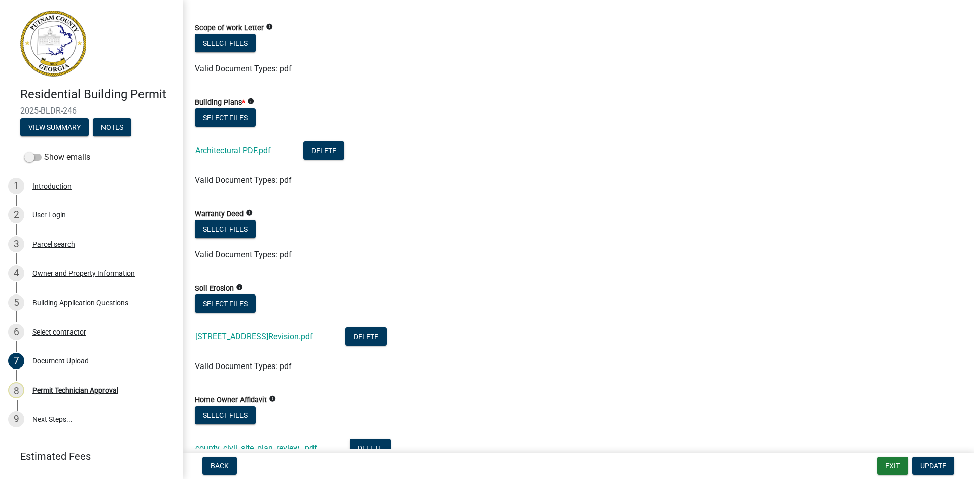
scroll to position [558, 0]
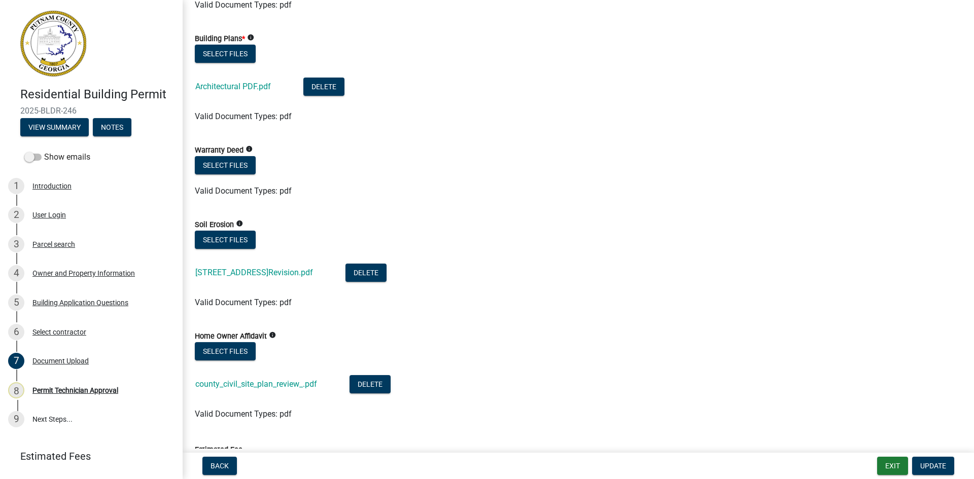
click at [231, 81] on div "Architectural PDF.pdf" at bounding box center [241, 88] width 92 height 21
click at [230, 87] on link "Architectural PDF.pdf" at bounding box center [233, 87] width 76 height 10
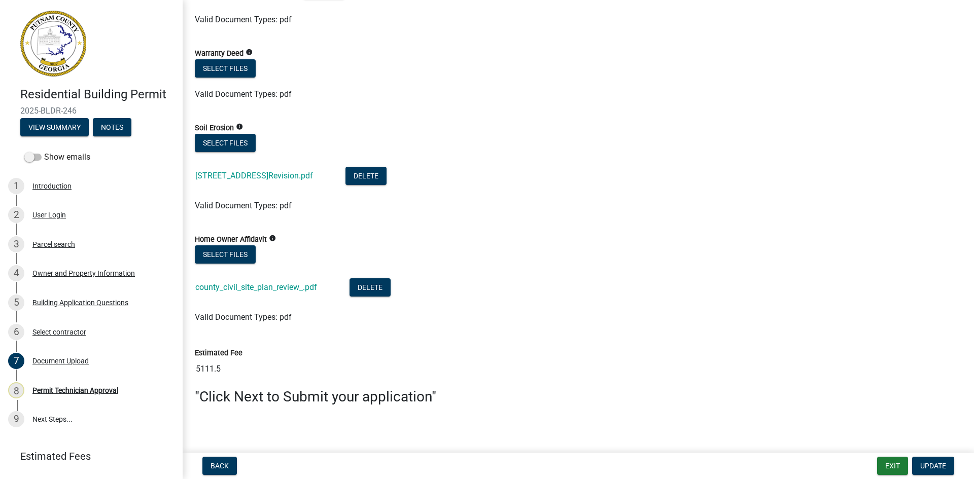
scroll to position [659, 0]
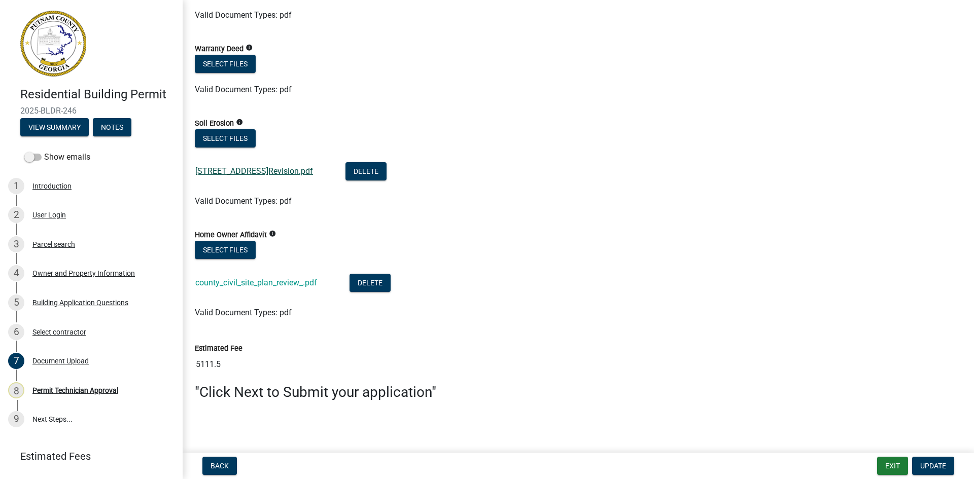
click at [283, 168] on link "1041 Crooked Creek Road.Revision.pdf" at bounding box center [254, 171] width 118 height 10
click at [279, 283] on link "county_civil_site_plan_review_.pdf" at bounding box center [256, 283] width 122 height 10
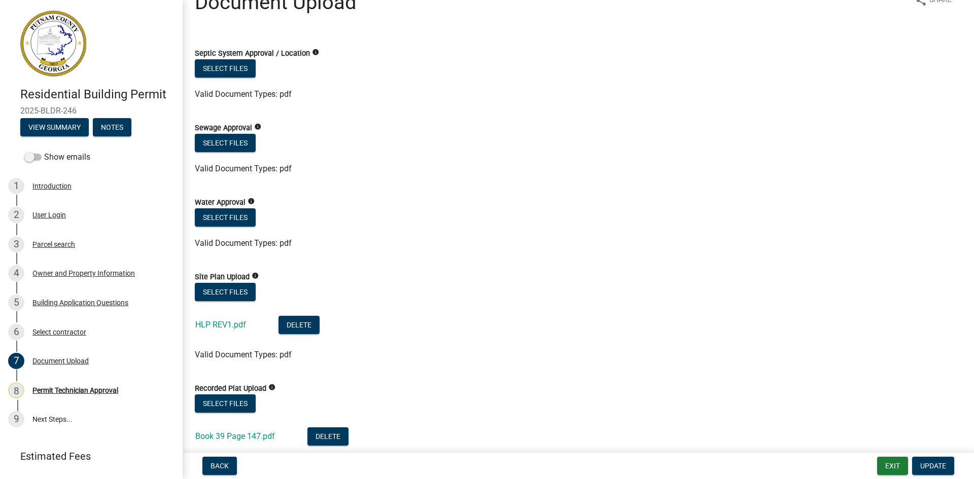
scroll to position [0, 0]
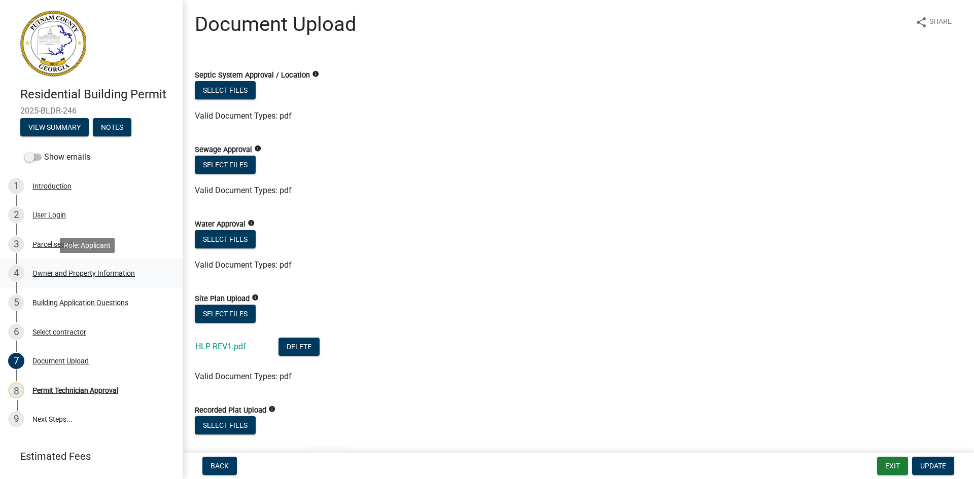
click at [68, 270] on div "Owner and Property Information" at bounding box center [83, 273] width 102 height 7
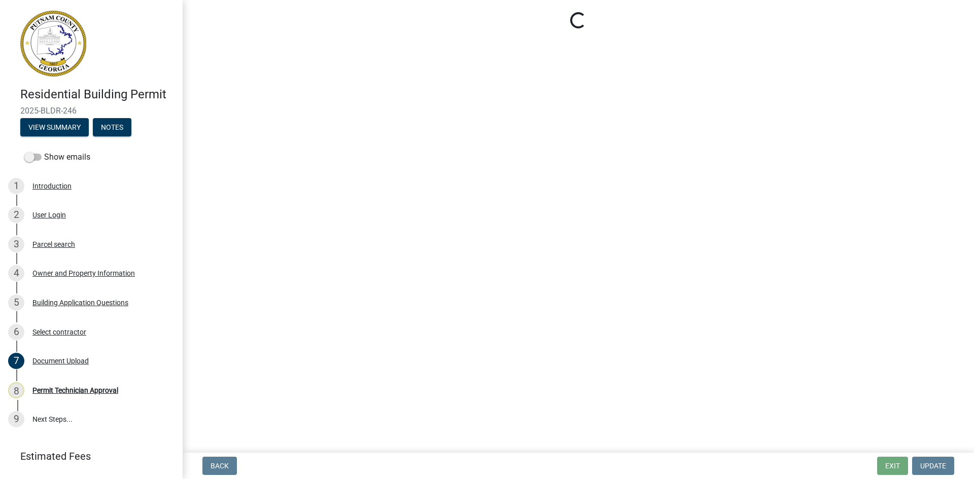
select select "78bfdc44-73ff-456e-a557-d4c99b9c08be"
select select "83394b22-4a11-496c-8e5c-75ade2e72faf"
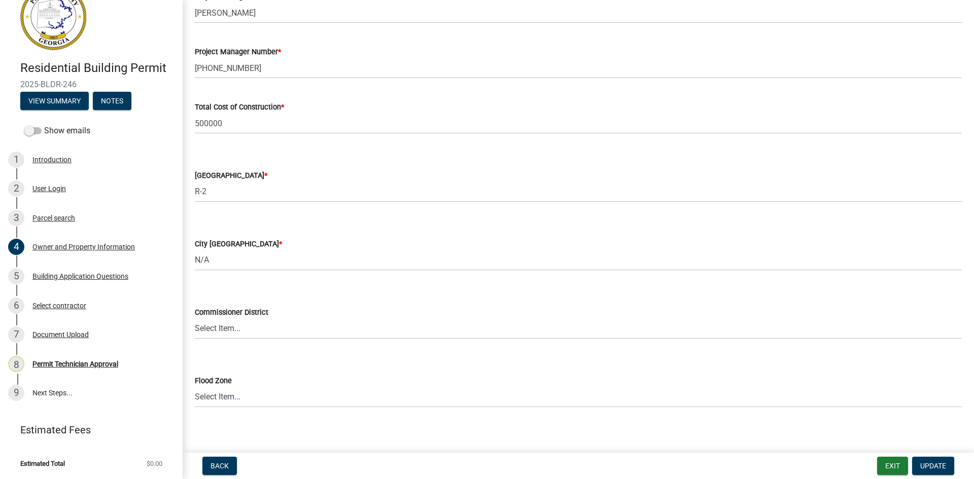
scroll to position [1644, 0]
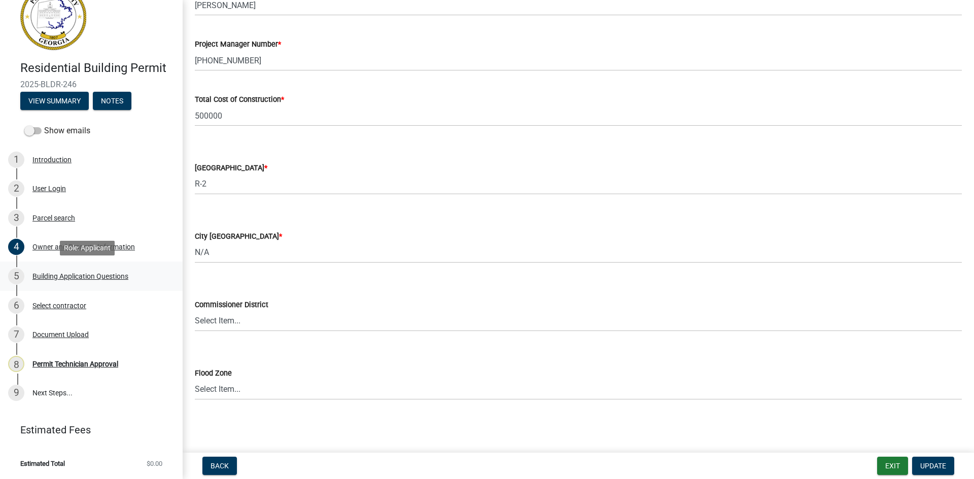
click at [94, 274] on div "Building Application Questions" at bounding box center [80, 276] width 96 height 7
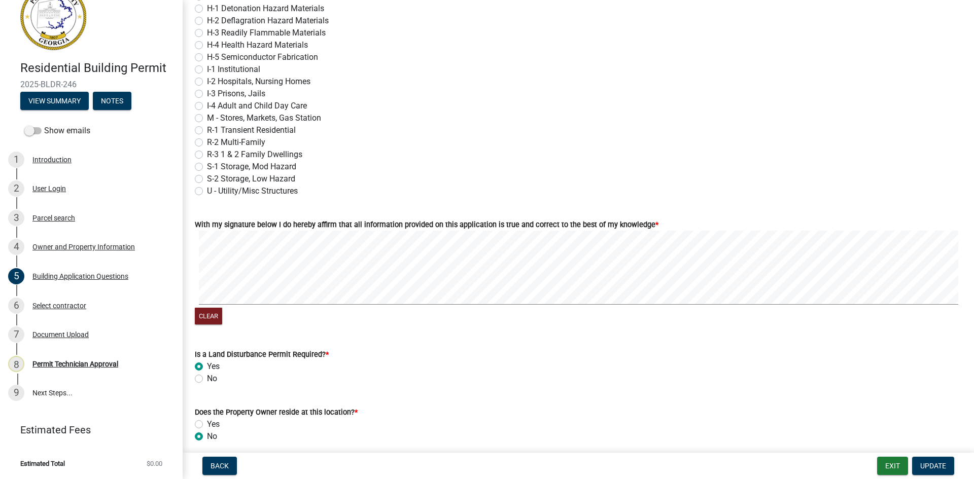
scroll to position [4253, 0]
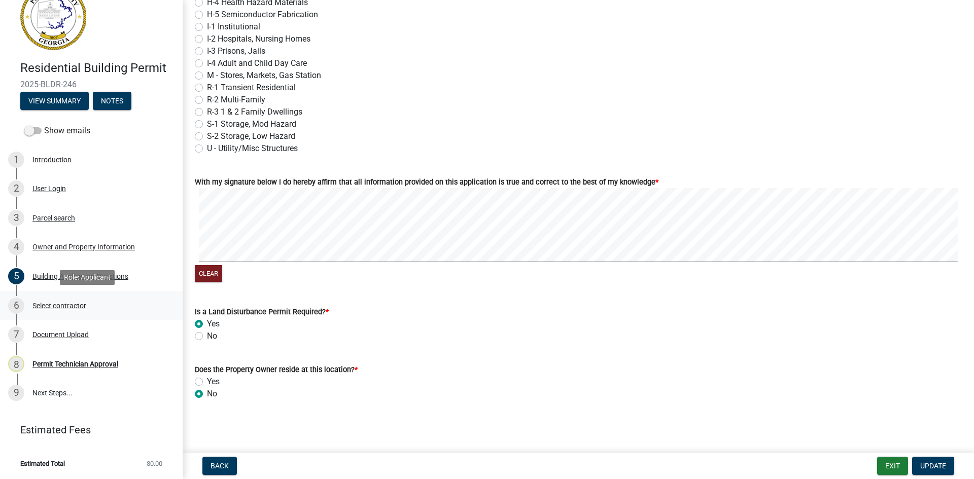
click at [63, 303] on div "Select contractor" at bounding box center [59, 305] width 54 height 7
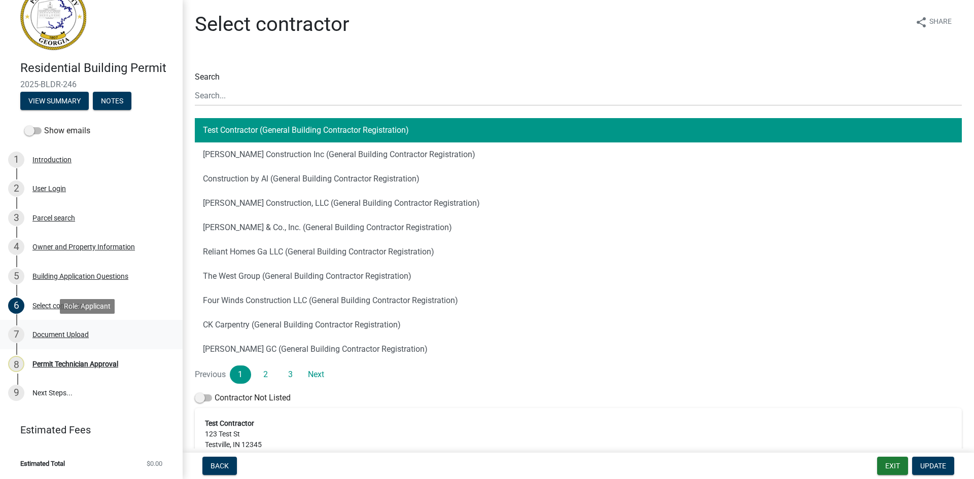
click at [76, 332] on div "Document Upload" at bounding box center [60, 334] width 56 height 7
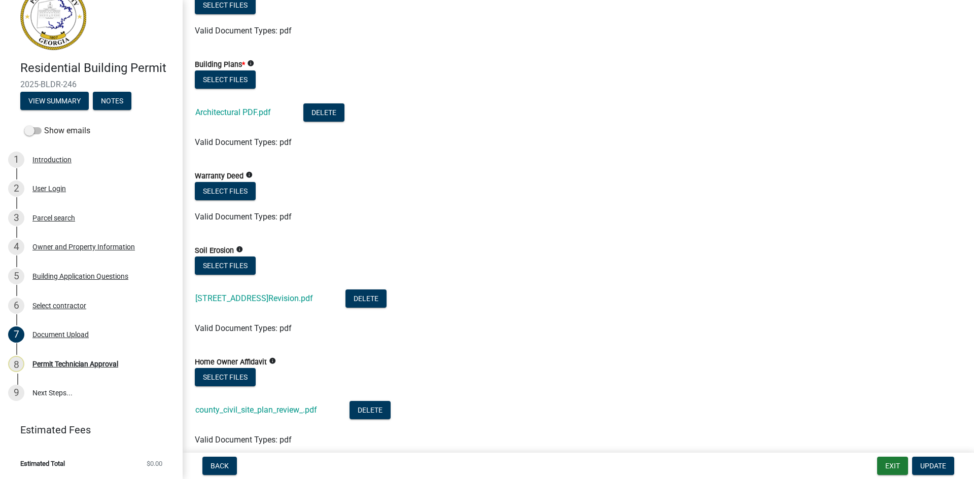
scroll to position [659, 0]
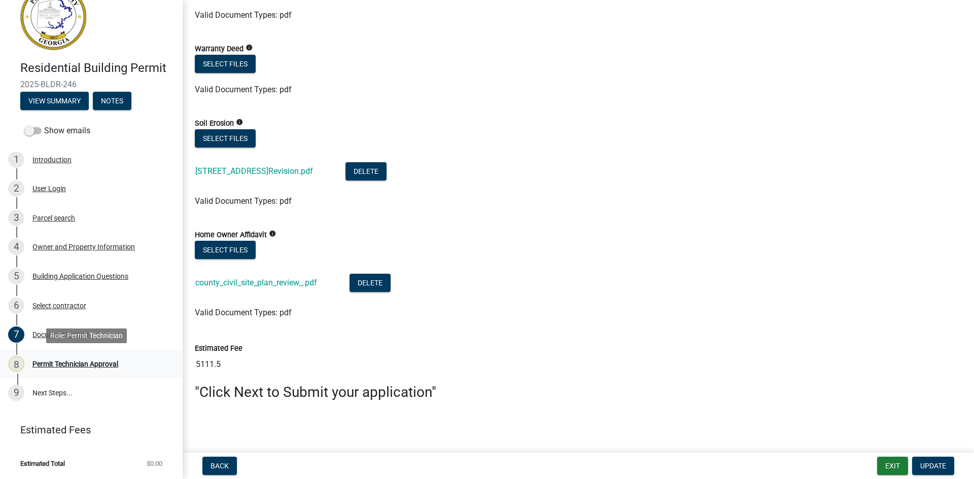
click at [79, 362] on div "Permit Technician Approval" at bounding box center [75, 364] width 86 height 7
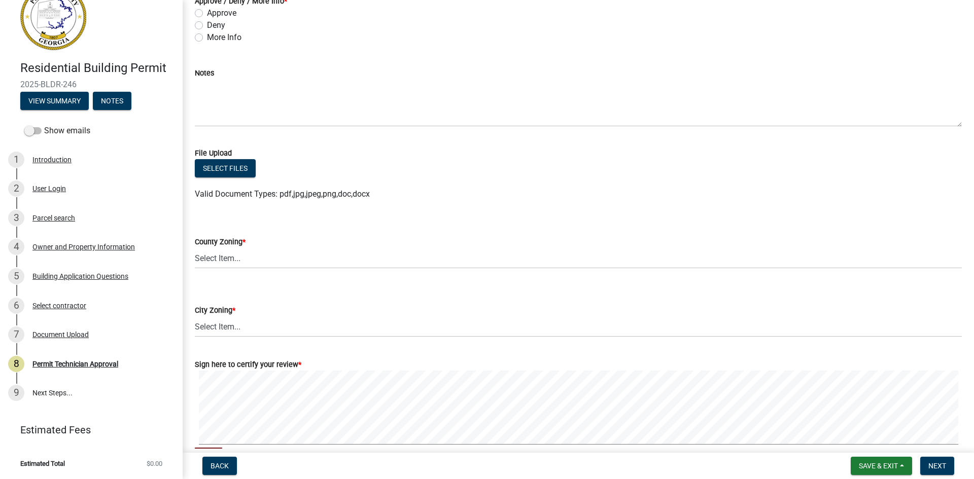
scroll to position [141, 0]
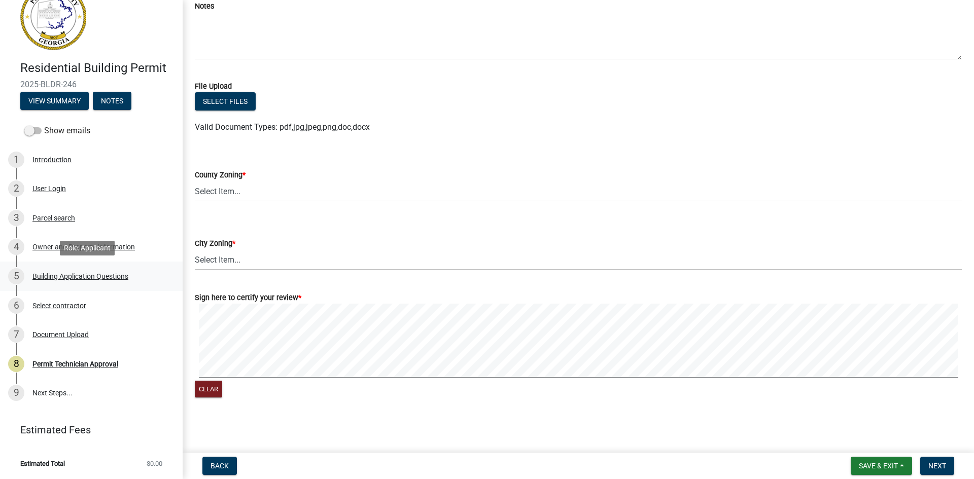
click at [64, 276] on div "Building Application Questions" at bounding box center [80, 276] width 96 height 7
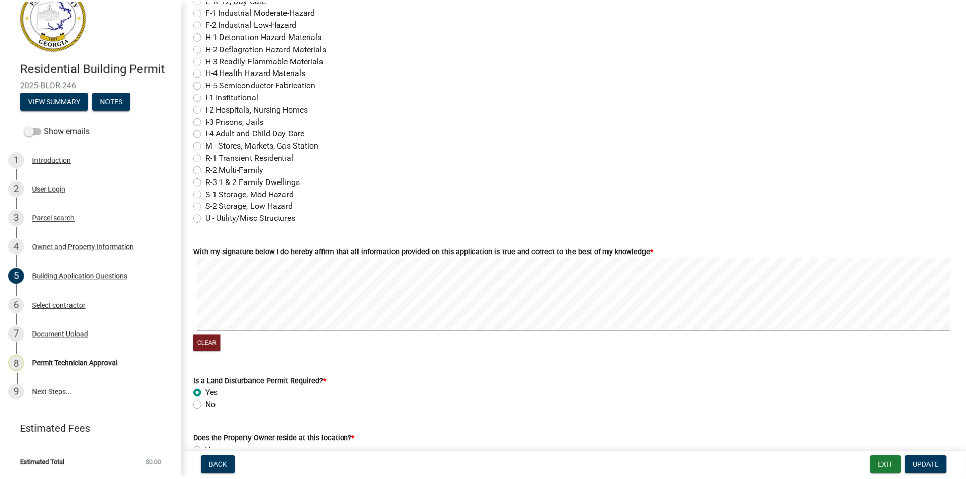
scroll to position [4253, 0]
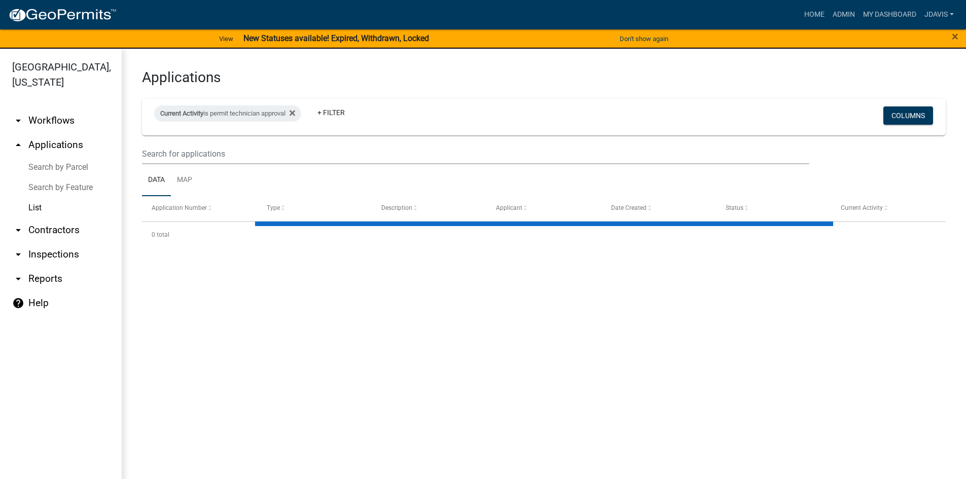
select select "2: 50"
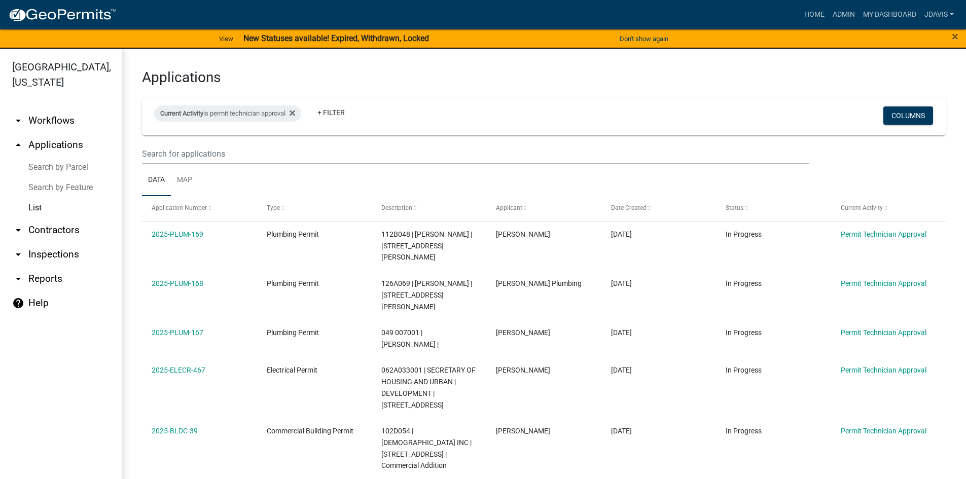
click at [69, 167] on link "Search by Parcel" at bounding box center [61, 167] width 122 height 20
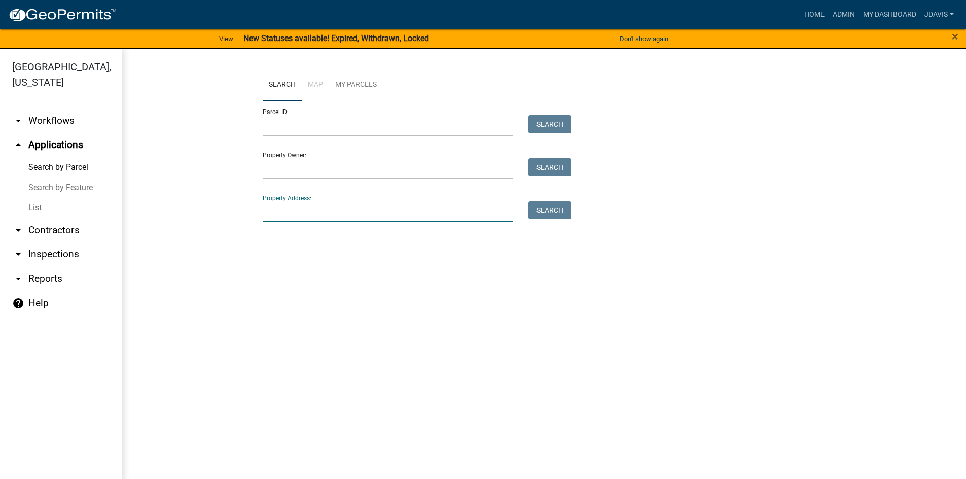
click at [326, 210] on input "Property Address:" at bounding box center [388, 211] width 251 height 21
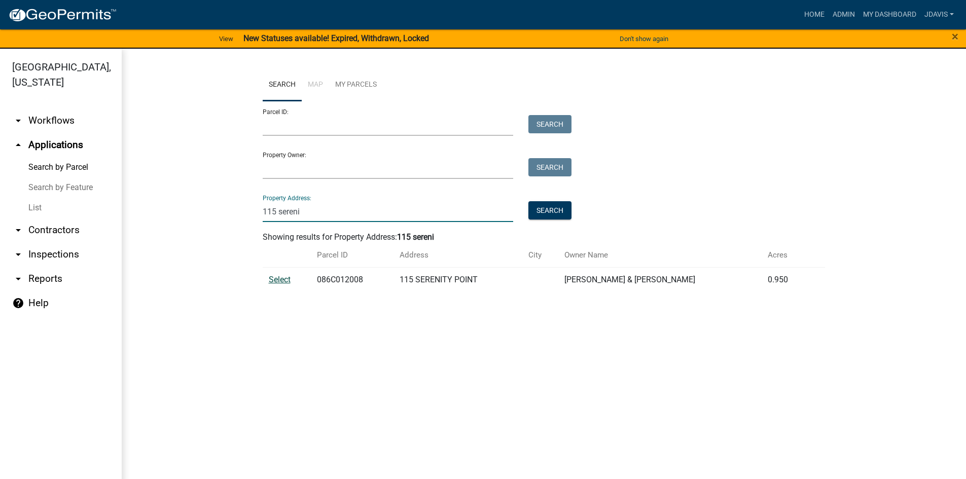
type input "115 sereni"
click at [285, 280] on span "Select" at bounding box center [280, 280] width 22 height 10
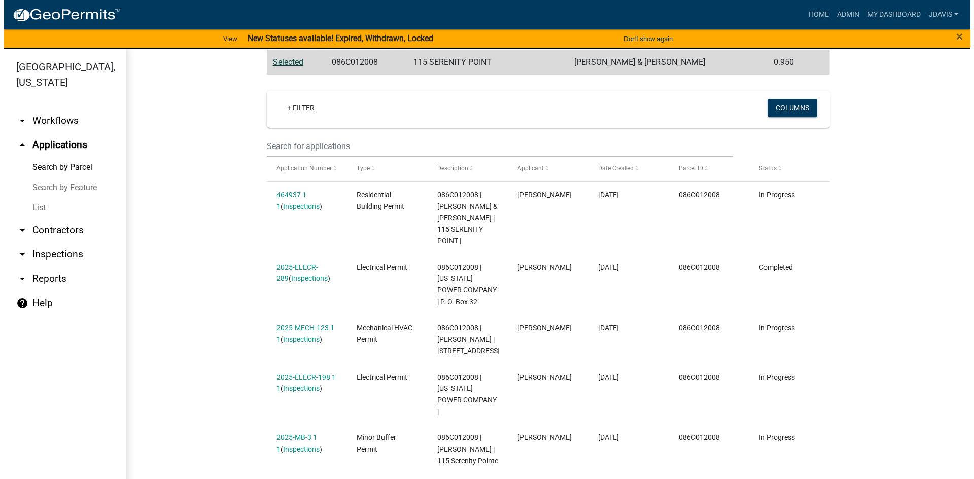
scroll to position [203, 0]
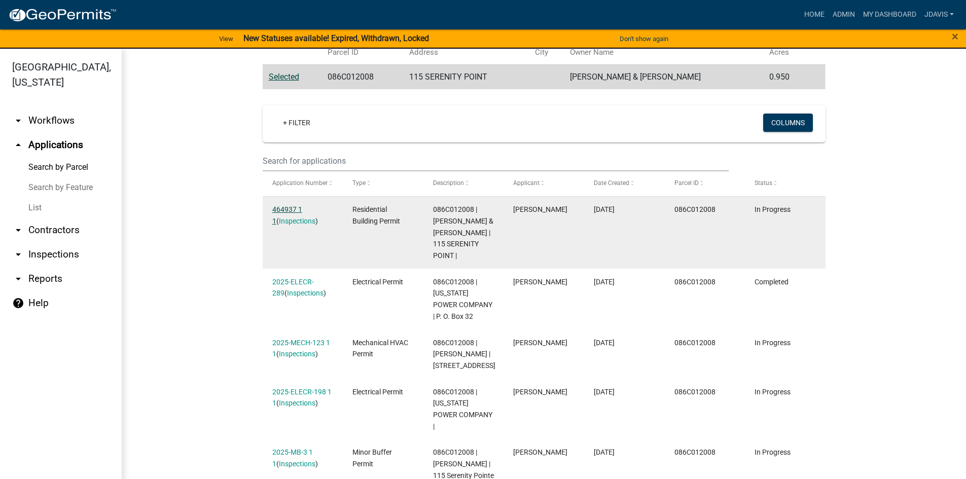
click at [280, 207] on link "464937 1 1" at bounding box center [287, 215] width 30 height 20
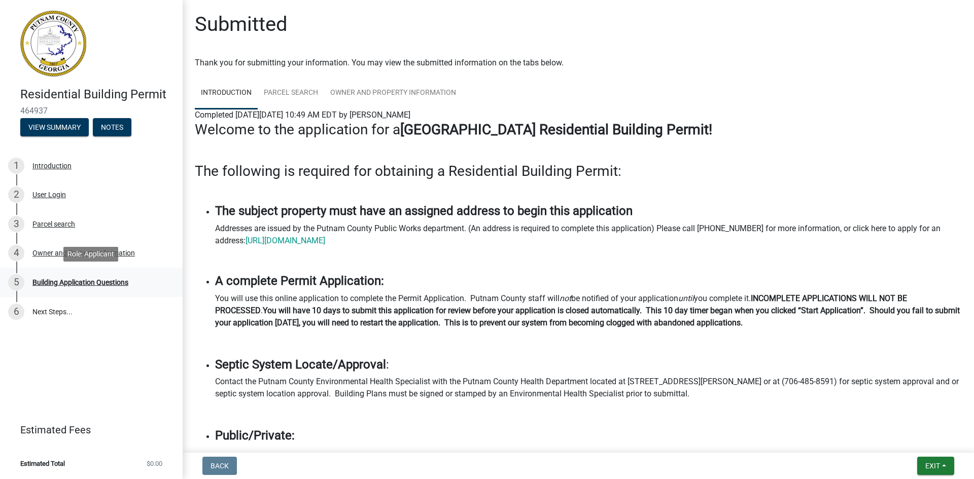
click at [107, 280] on div "Building Application Questions" at bounding box center [80, 282] width 96 height 7
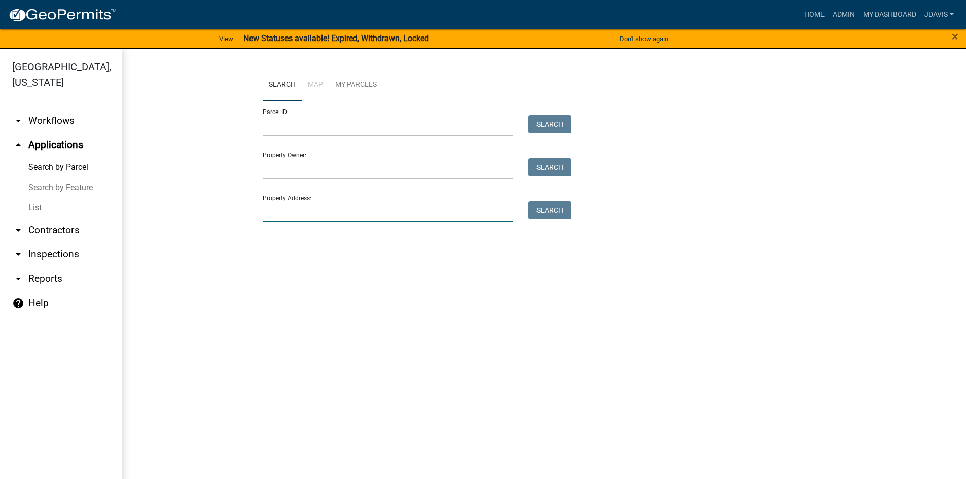
click at [331, 215] on input "Property Address:" at bounding box center [388, 211] width 251 height 21
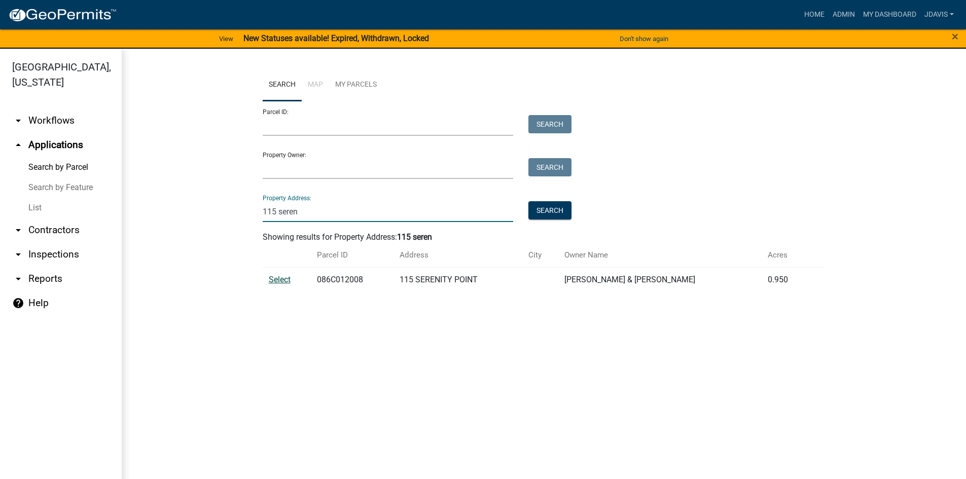
type input "115 seren"
click at [283, 277] on span "Select" at bounding box center [280, 280] width 22 height 10
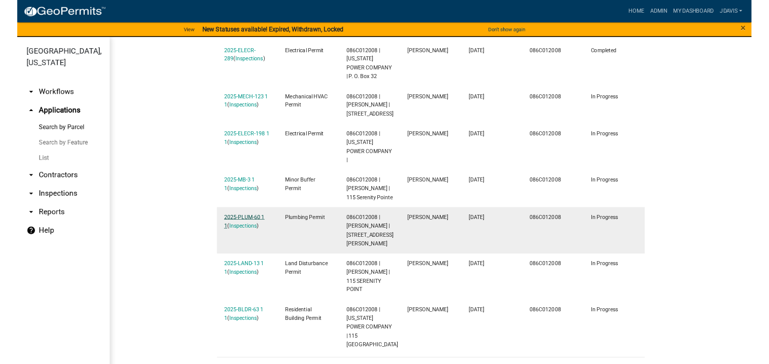
scroll to position [421, 0]
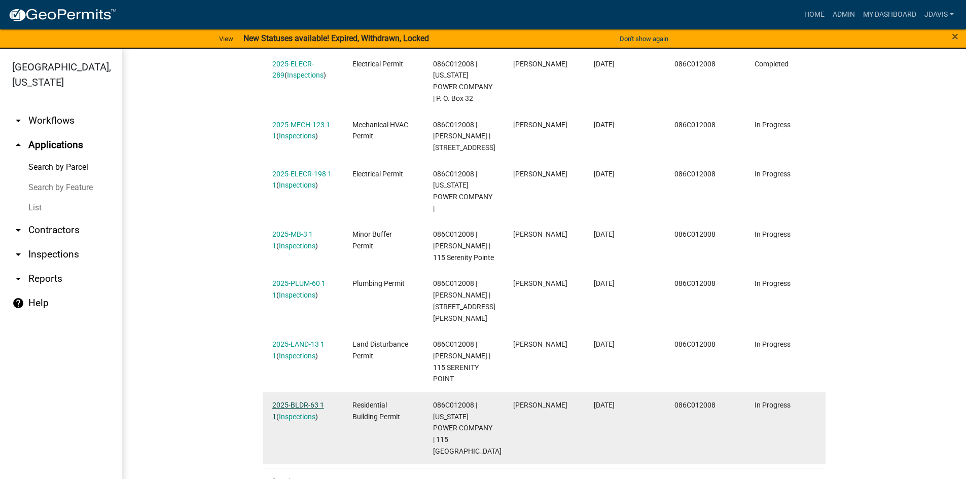
click at [297, 401] on link "2025-BLDR-63 1 1" at bounding box center [298, 411] width 52 height 20
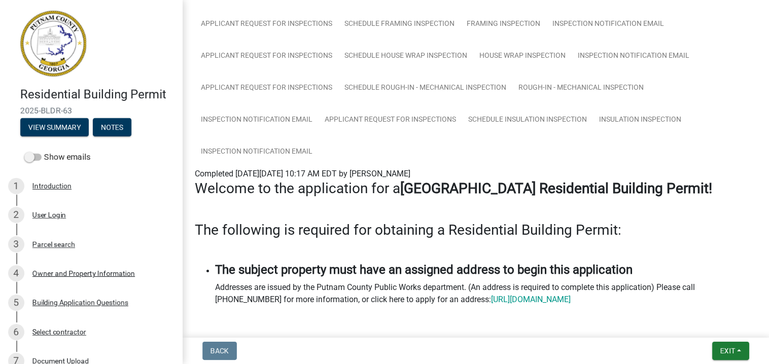
scroll to position [609, 0]
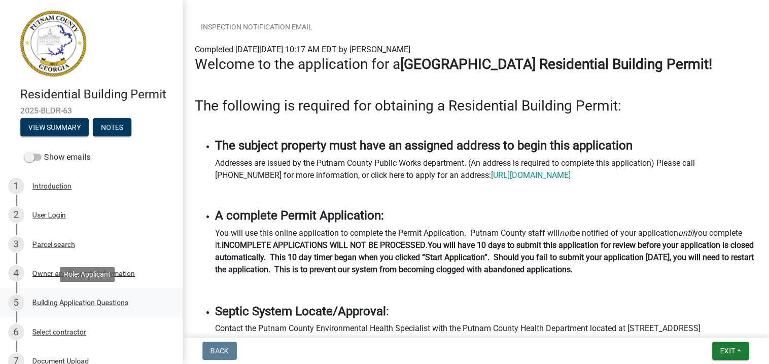
click at [64, 298] on div "5 Building Application Questions" at bounding box center [87, 303] width 158 height 16
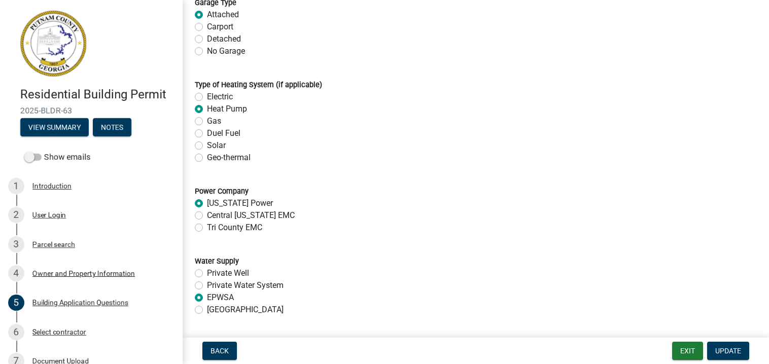
scroll to position [2844, 0]
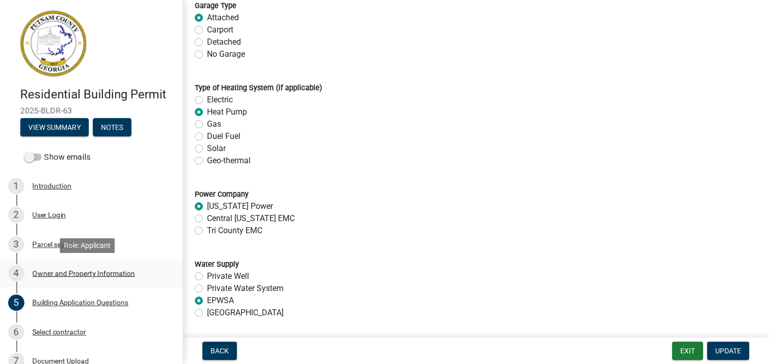
click at [98, 275] on div "Owner and Property Information" at bounding box center [83, 273] width 102 height 7
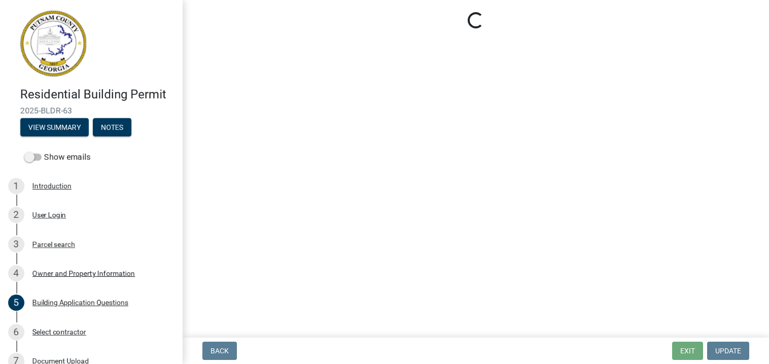
select select "34fe85c2-5f76-4343-b6bb-8ca387e0bed7"
select select "83394b22-4a11-496c-8e5c-75ade2e72faf"
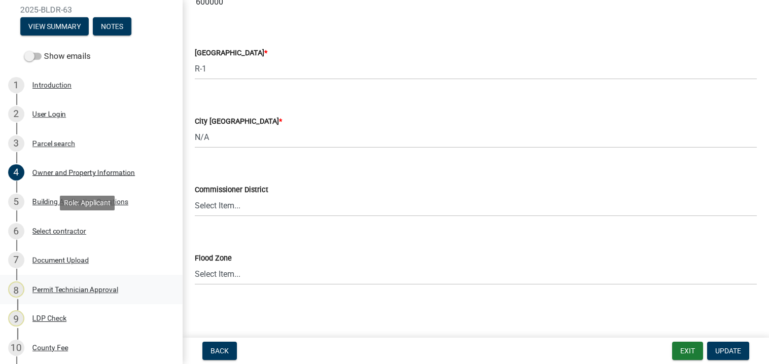
scroll to position [101, 0]
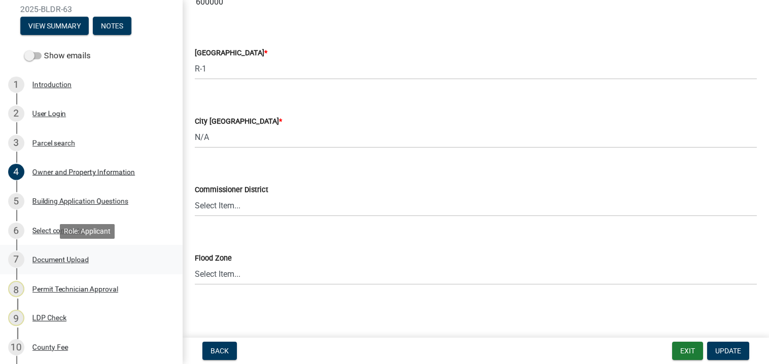
click at [77, 259] on div "Document Upload" at bounding box center [60, 259] width 56 height 7
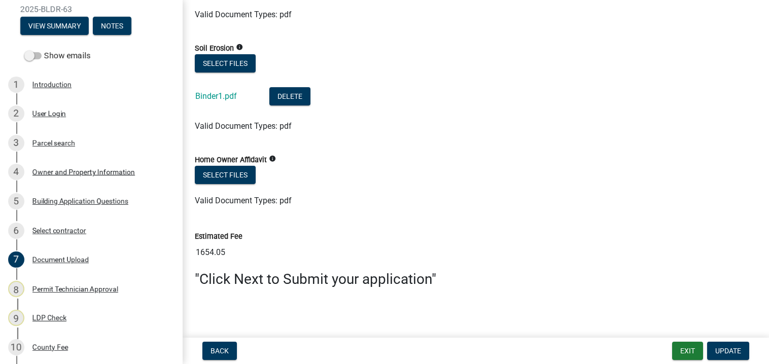
scroll to position [996, 0]
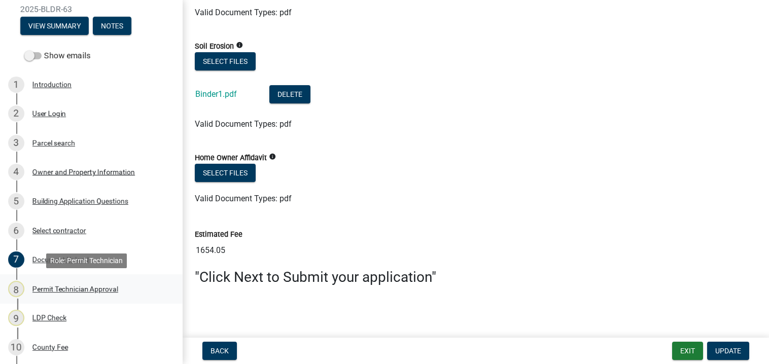
click at [93, 289] on div "Permit Technician Approval" at bounding box center [75, 289] width 86 height 7
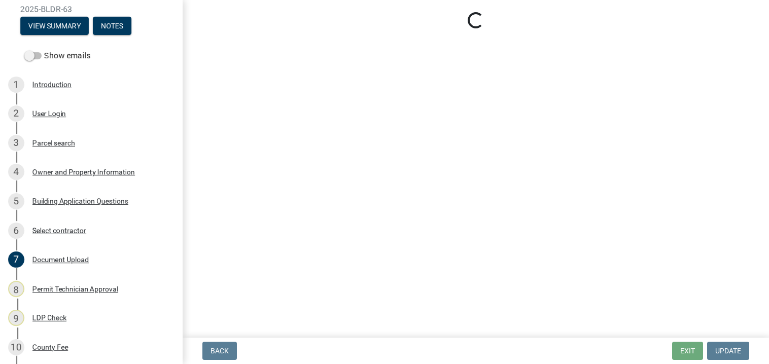
select select "34fe85c2-5f76-4343-b6bb-8ca387e0bed7"
select select "83394b22-4a11-496c-8e5c-75ade2e72faf"
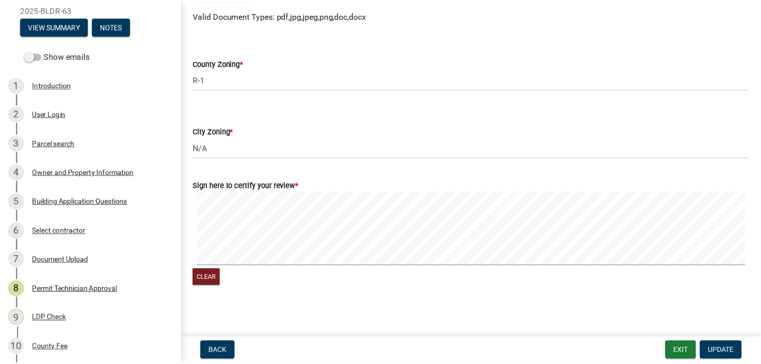
scroll to position [241, 0]
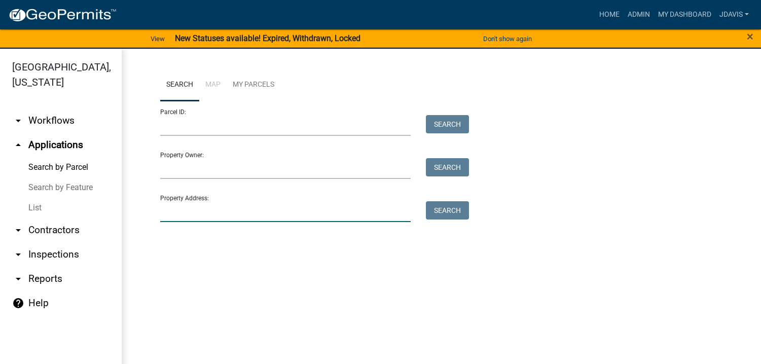
click at [243, 211] on input "Property Address:" at bounding box center [285, 211] width 251 height 21
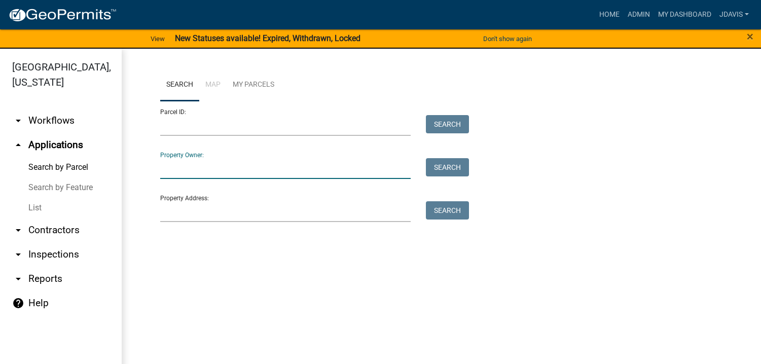
click at [197, 170] on input "Property Owner:" at bounding box center [285, 168] width 251 height 21
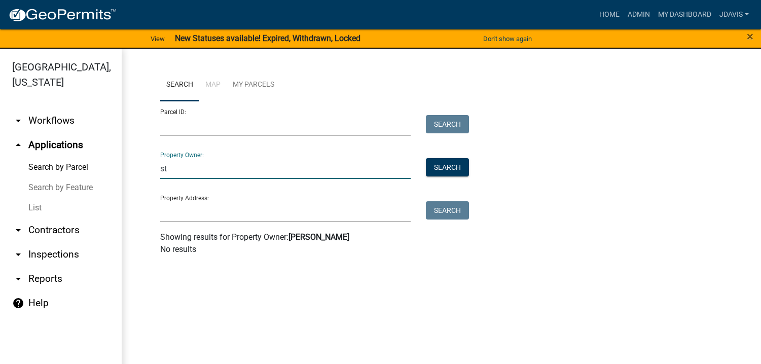
type input "s"
click at [37, 206] on link "List" at bounding box center [61, 208] width 122 height 20
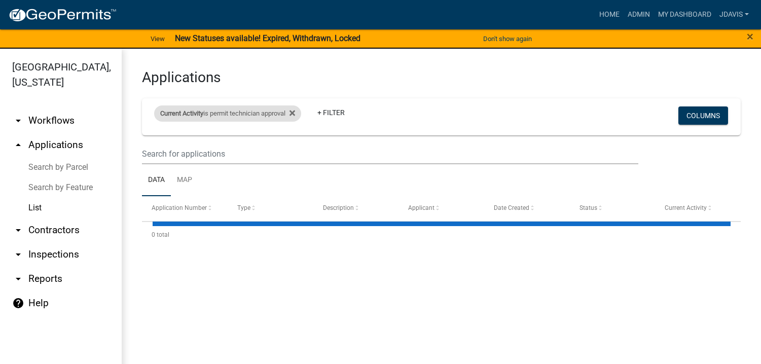
select select "2: 50"
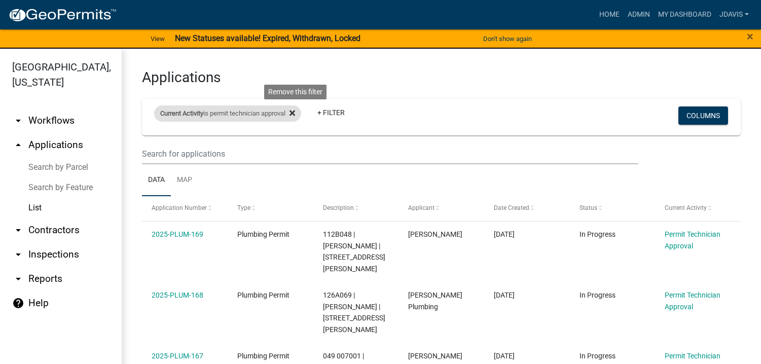
click at [292, 113] on fa-icon at bounding box center [291, 114] width 10 height 16
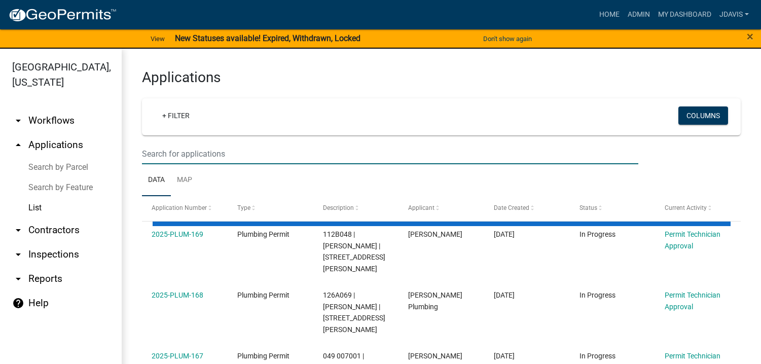
click at [185, 150] on input "text" at bounding box center [390, 154] width 497 height 21
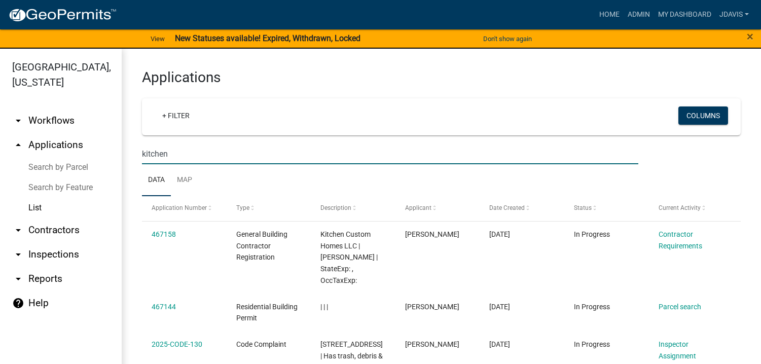
type input "kitchen"
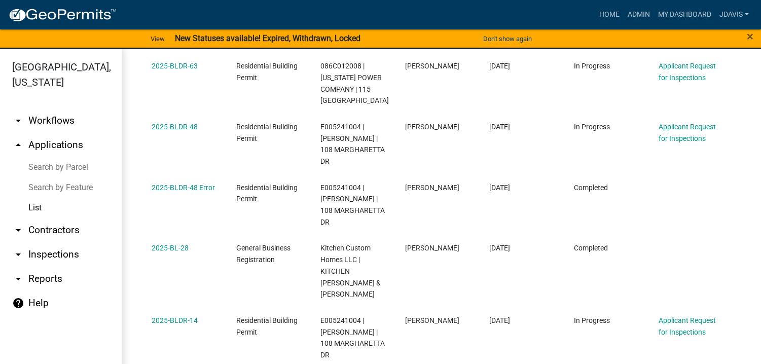
scroll to position [1217, 0]
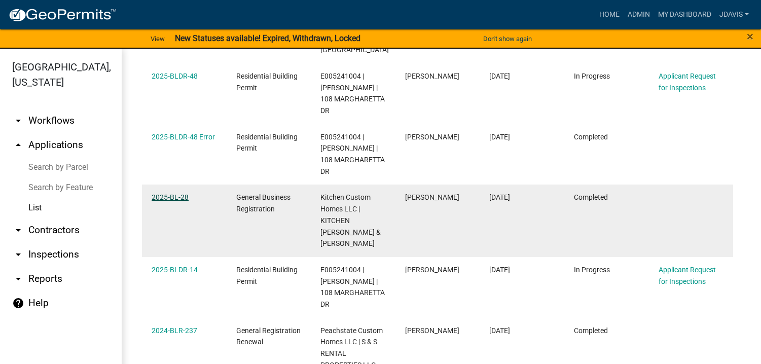
click at [181, 193] on link "2025-BL-28" at bounding box center [170, 197] width 37 height 8
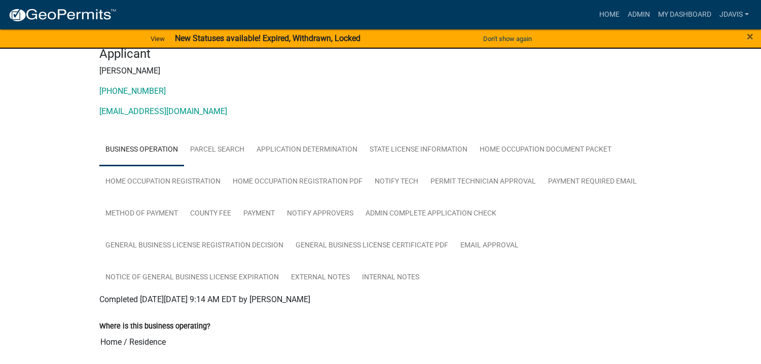
scroll to position [146, 0]
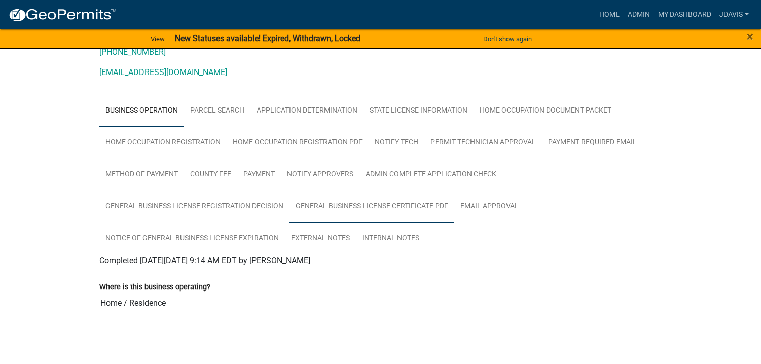
click at [404, 203] on link "General Business License Certificate PDF" at bounding box center [372, 207] width 165 height 32
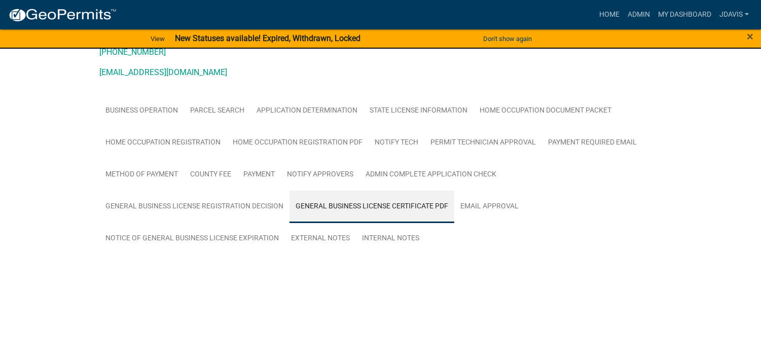
scroll to position [103, 0]
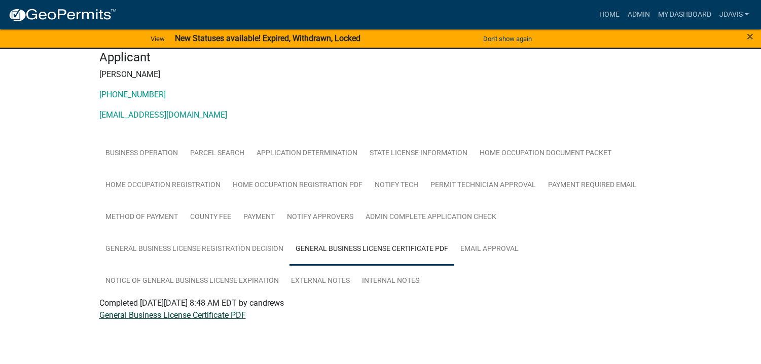
click at [231, 316] on link "General Business License Certificate PDF" at bounding box center [172, 315] width 147 height 10
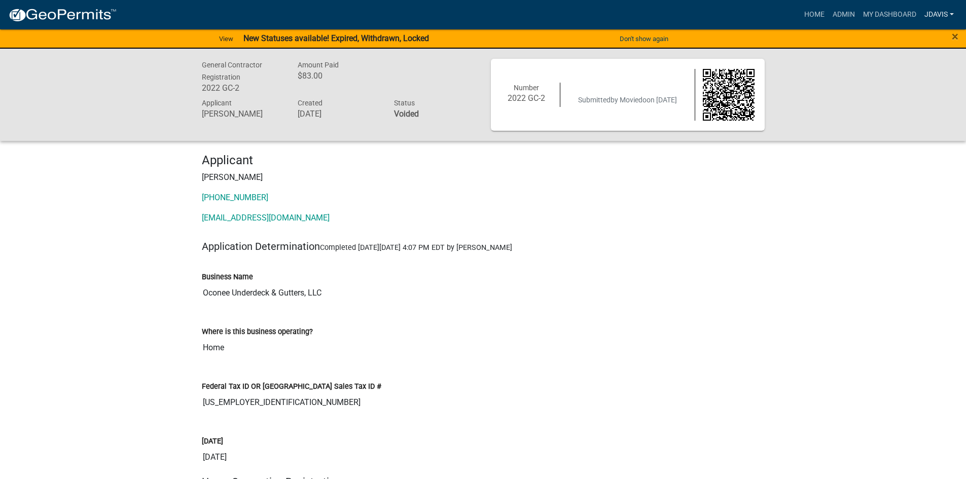
click at [948, 12] on link "jdavis" at bounding box center [940, 14] width 38 height 19
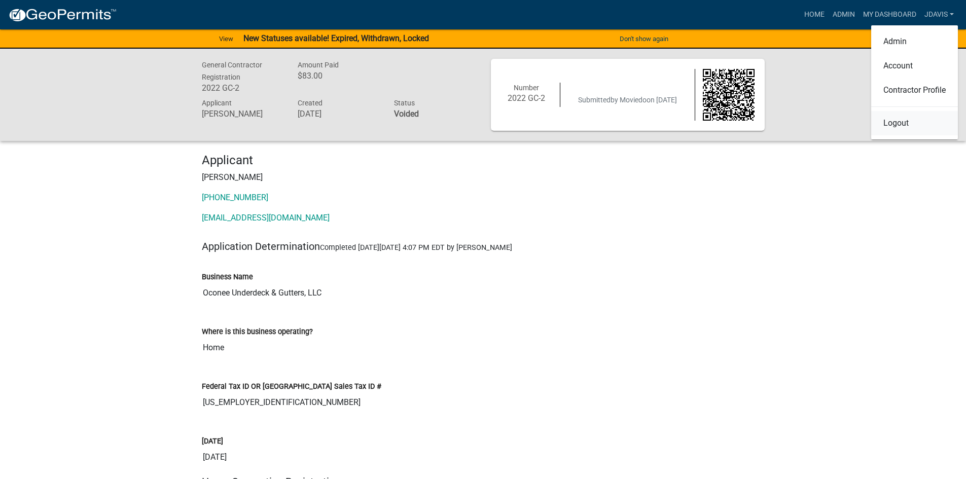
click at [920, 131] on link "Logout" at bounding box center [914, 123] width 87 height 24
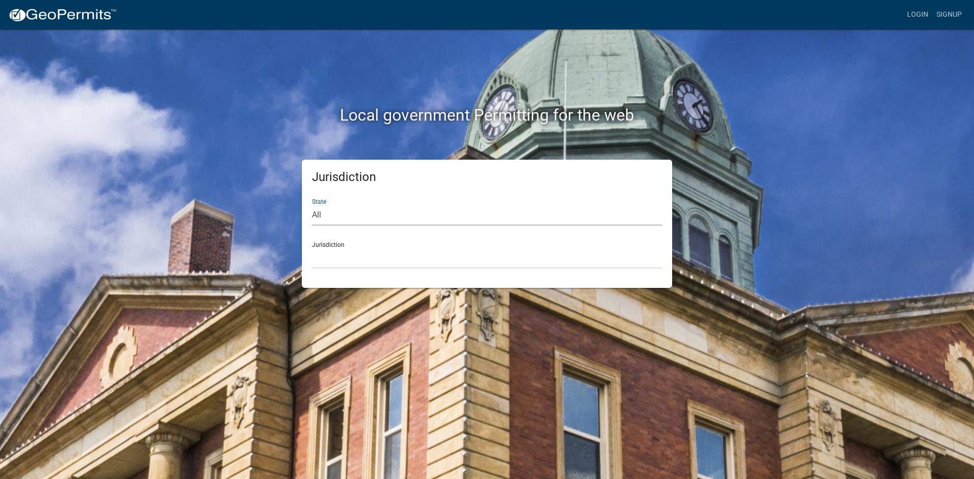
click at [402, 215] on select "All [US_STATE] [US_STATE] [US_STATE] [US_STATE] [US_STATE] [US_STATE] [US_STATE…" at bounding box center [487, 215] width 350 height 21
select select "[US_STATE]"
click at [312, 205] on select "All [US_STATE] [US_STATE] [US_STATE] [US_STATE] [US_STATE] [US_STATE] [US_STATE…" at bounding box center [487, 215] width 350 height 21
click at [363, 259] on select "[GEOGRAPHIC_DATA], [US_STATE][PERSON_NAME][GEOGRAPHIC_DATA], [US_STATE][PERSON_…" at bounding box center [487, 258] width 350 height 21
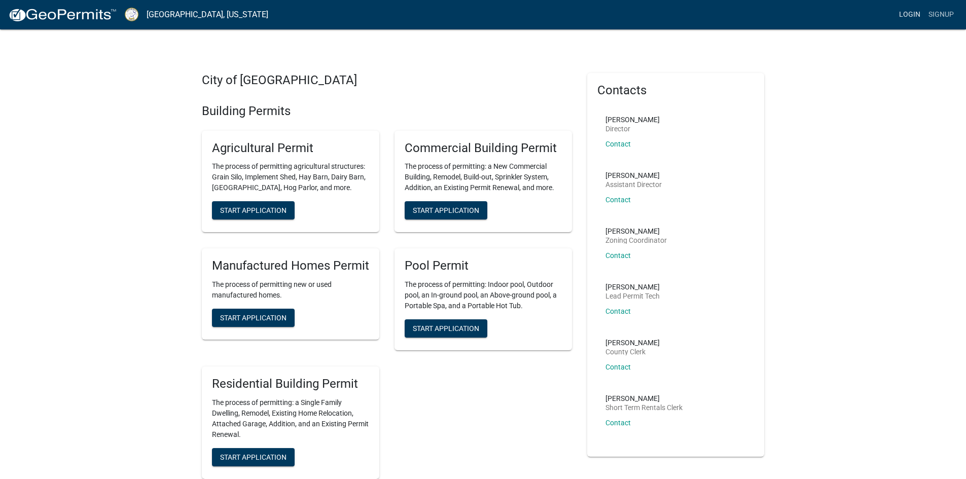
click at [906, 14] on link "Login" at bounding box center [909, 14] width 29 height 19
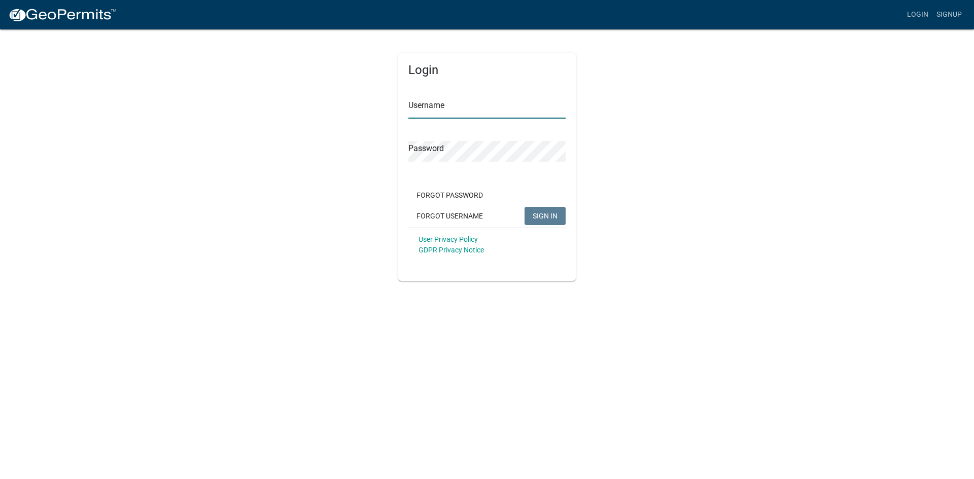
type input "skitchen"
click at [552, 215] on span "SIGN IN" at bounding box center [545, 216] width 25 height 8
